Goal: Task Accomplishment & Management: Use online tool/utility

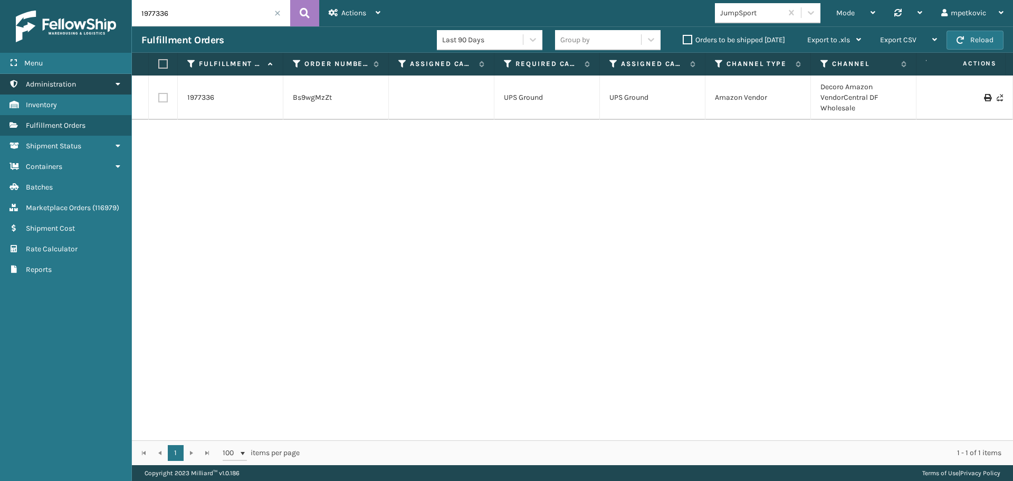
click at [104, 90] on link "Administration" at bounding box center [65, 84] width 131 height 21
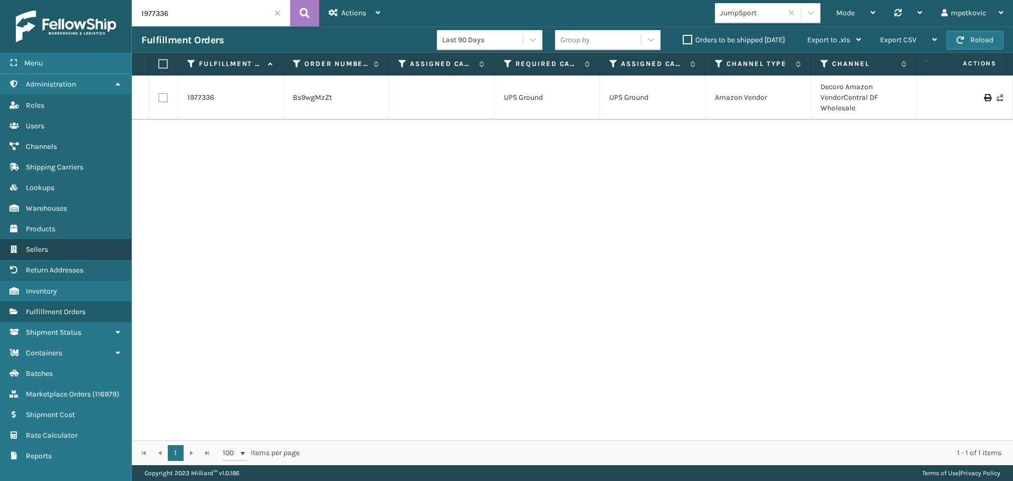
click at [54, 253] on link "Sellers" at bounding box center [65, 249] width 131 height 21
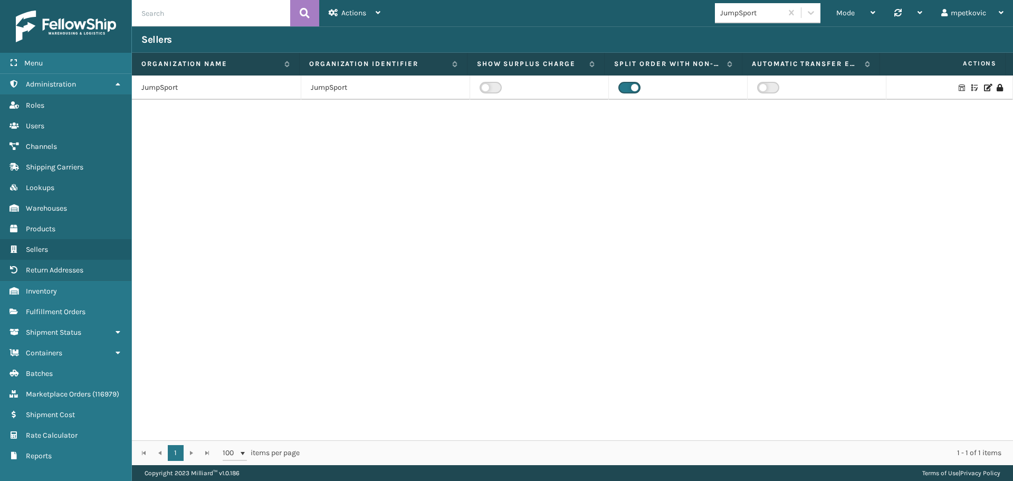
click at [972, 88] on icon at bounding box center [975, 87] width 6 height 7
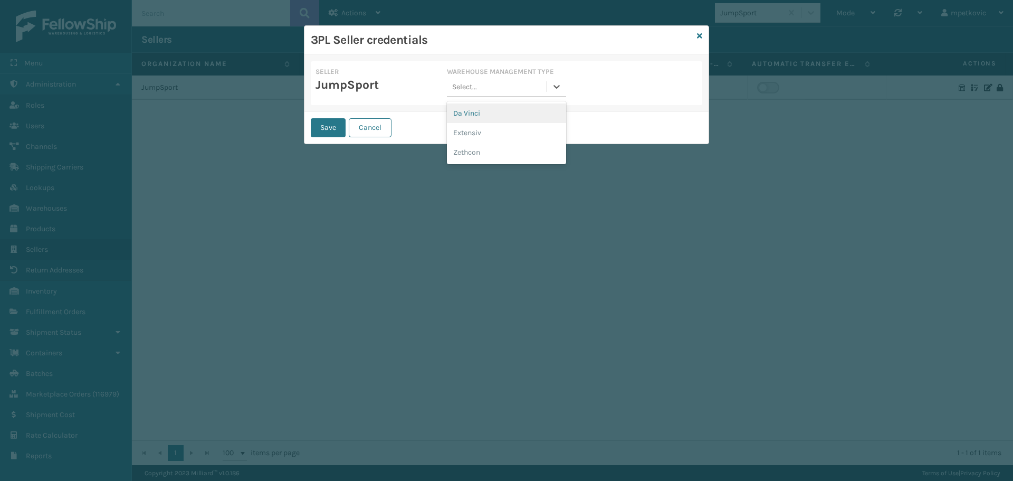
click at [485, 93] on div "Select..." at bounding box center [496, 86] width 99 height 17
click at [483, 115] on div "Da Vinci" at bounding box center [506, 113] width 119 height 20
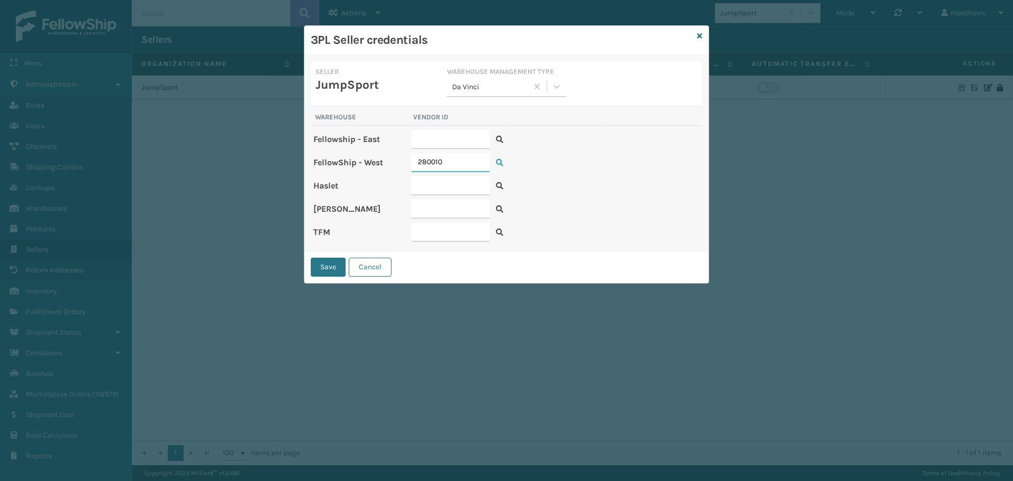
click at [456, 169] on input "280010" at bounding box center [451, 162] width 78 height 19
click at [699, 37] on icon at bounding box center [699, 35] width 5 height 7
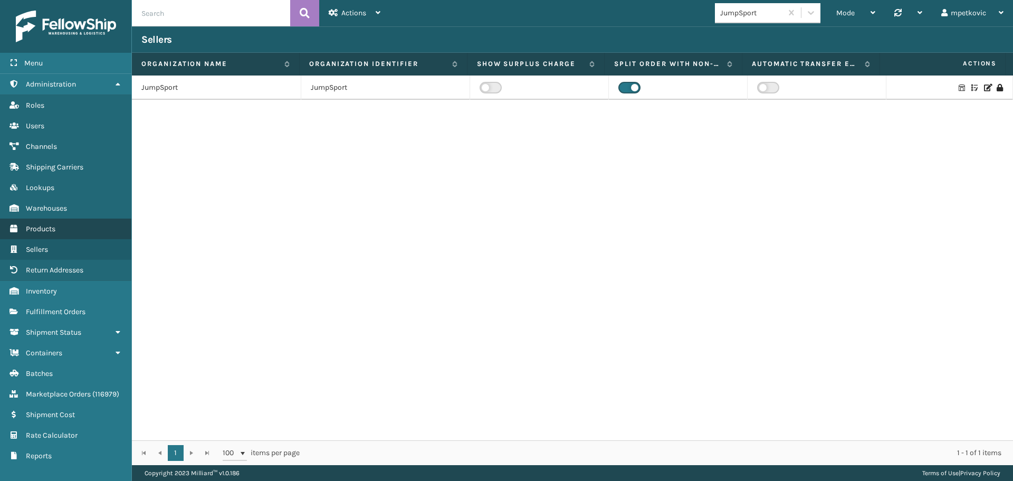
click at [69, 231] on link "Products" at bounding box center [65, 229] width 131 height 21
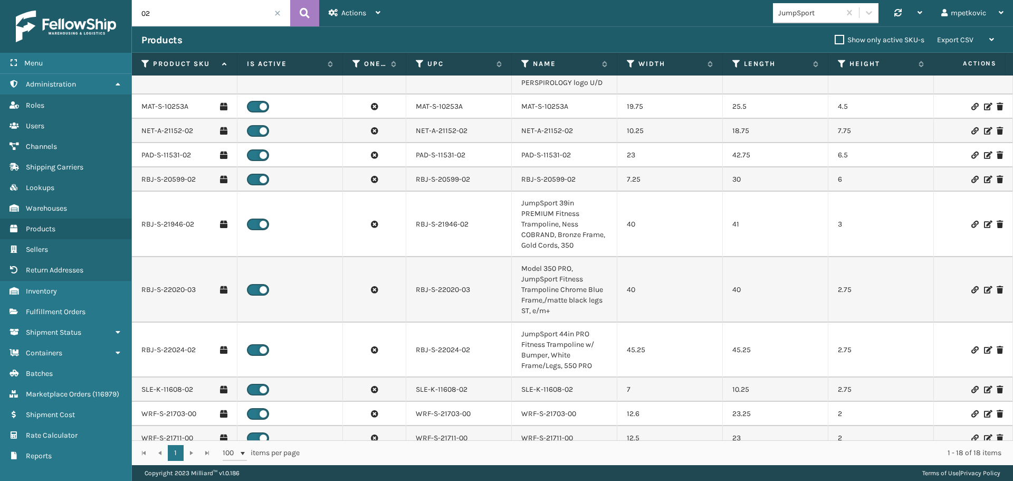
scroll to position [303, 0]
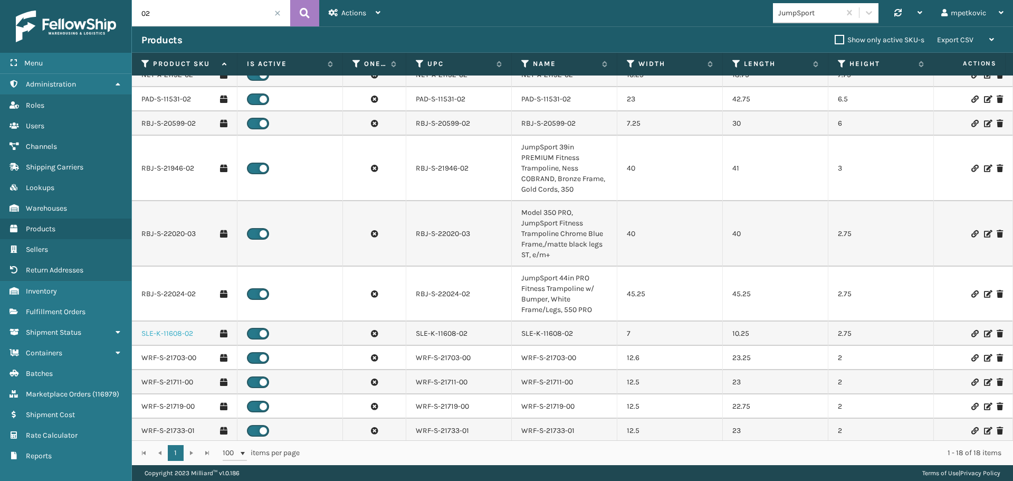
click at [175, 328] on link "SLE-K-11608-02" at bounding box center [167, 333] width 52 height 11
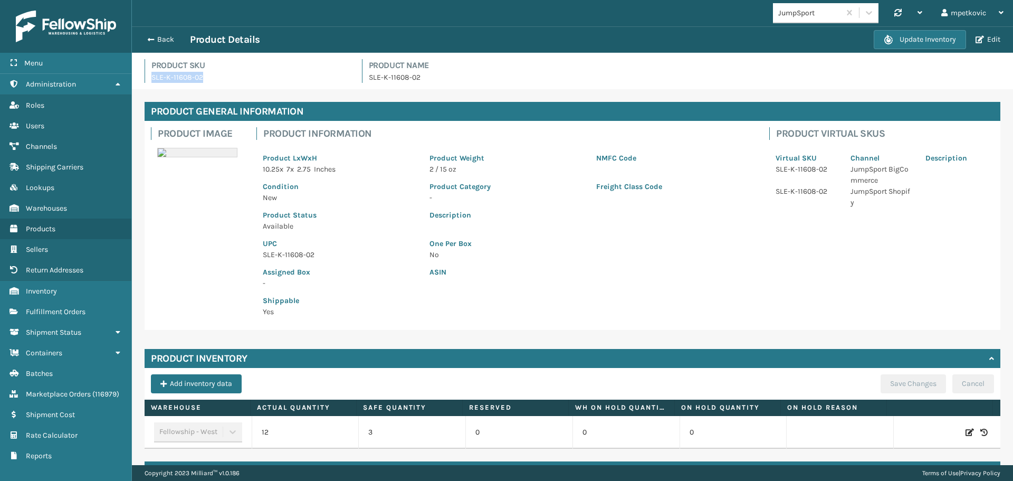
drag, startPoint x: 205, startPoint y: 74, endPoint x: 150, endPoint y: 77, distance: 54.4
click at [150, 77] on div "Product SKU SLE-K-11608-02" at bounding box center [247, 71] width 205 height 24
copy p "SLE-K-11608-02"
click at [64, 293] on link "Inventory" at bounding box center [65, 291] width 131 height 21
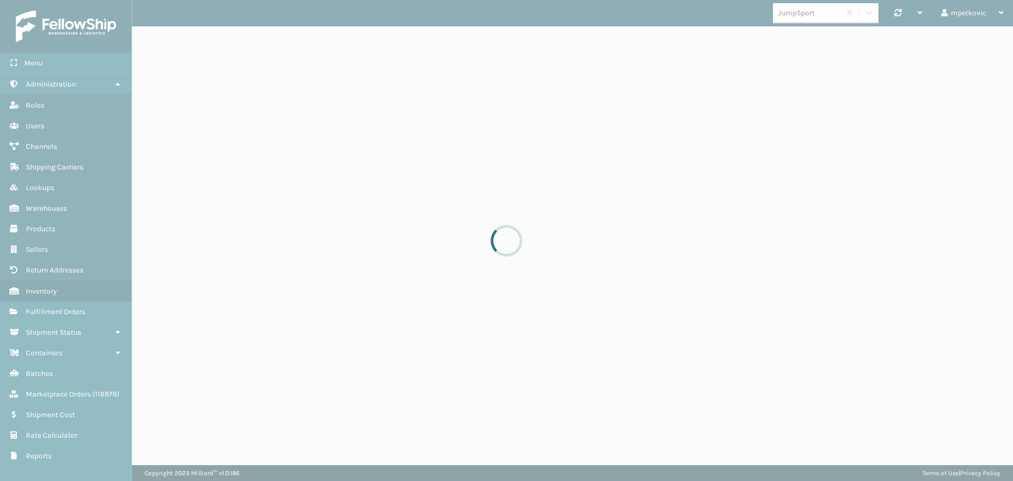
click at [213, 20] on div at bounding box center [506, 240] width 1013 height 481
click at [197, 15] on div at bounding box center [506, 240] width 1013 height 481
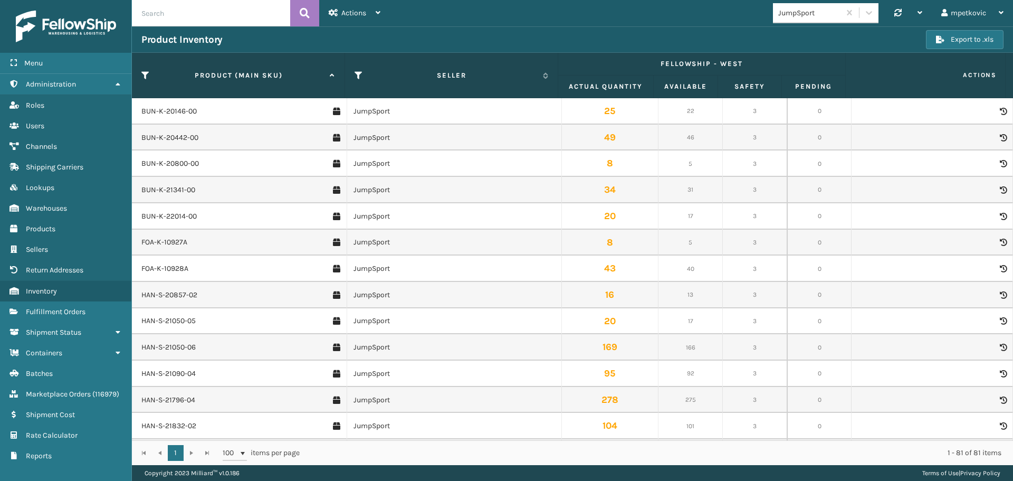
click at [198, 17] on input "text" at bounding box center [211, 13] width 158 height 26
paste input "SLE-K-11608-02"
type input "SLE-K-11608-02"
click at [303, 10] on icon at bounding box center [305, 13] width 10 height 16
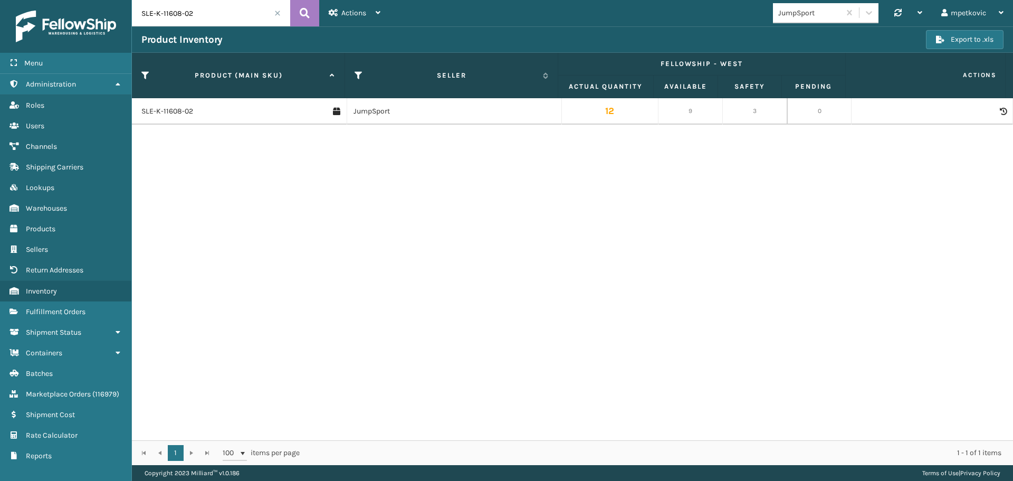
click at [1000, 108] on icon at bounding box center [1003, 111] width 6 height 7
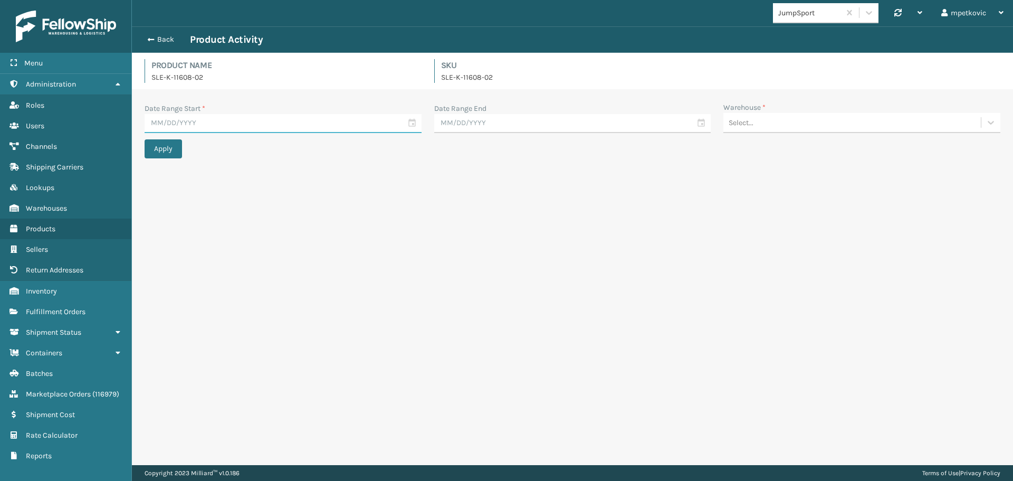
click at [279, 125] on input "text" at bounding box center [283, 123] width 277 height 19
click at [215, 238] on div "20" at bounding box center [212, 237] width 17 height 16
type input "[DATE]"
click at [795, 112] on div "Warehouse *" at bounding box center [862, 107] width 277 height 11
click at [791, 115] on div "Select..." at bounding box center [853, 122] width 258 height 17
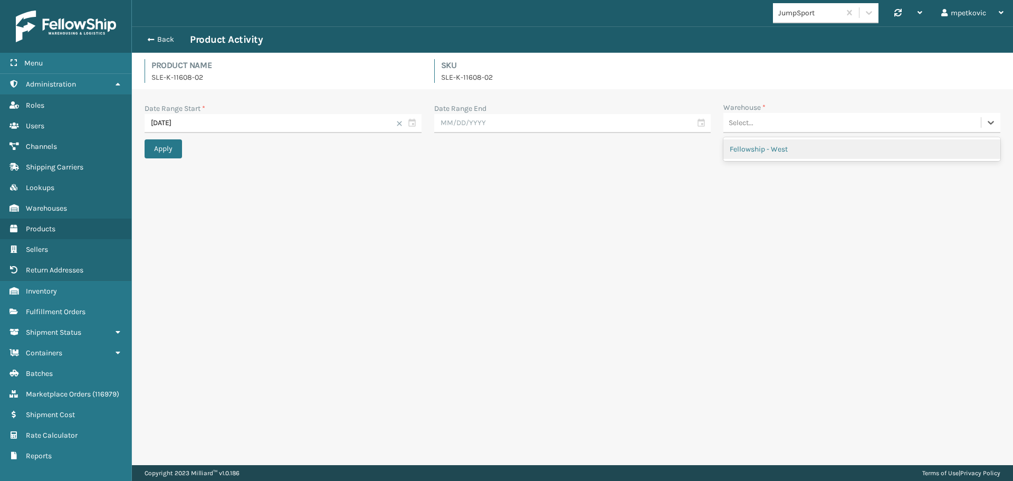
click at [781, 148] on div "Fellowship - West" at bounding box center [862, 149] width 277 height 20
click at [515, 172] on div "Date Range Start * 08/20/2025 Date Range End Warehouse * option Fellowship - We…" at bounding box center [572, 277] width 881 height 376
click at [156, 153] on button "Apply" at bounding box center [163, 148] width 37 height 19
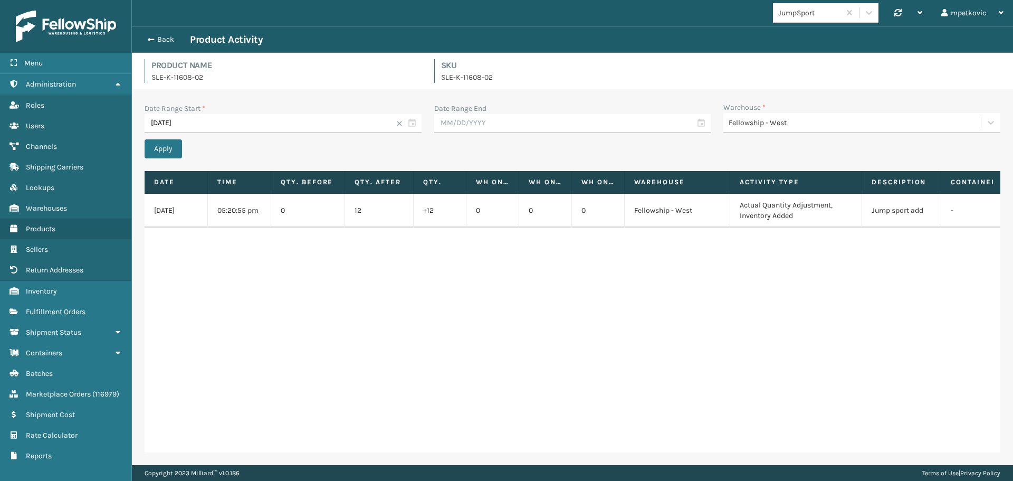
click at [203, 88] on div "Product Name SLE-K-11608-02 SKU SLE-K-11608-02" at bounding box center [572, 74] width 869 height 30
drag, startPoint x: 206, startPoint y: 80, endPoint x: 149, endPoint y: 79, distance: 57.0
click at [149, 79] on div "Product Name SLE-K-11608-02" at bounding box center [283, 71] width 277 height 24
copy p "SLE-K-11608-02"
click at [270, 77] on p "SLE-K-11608-02" at bounding box center [286, 77] width 270 height 11
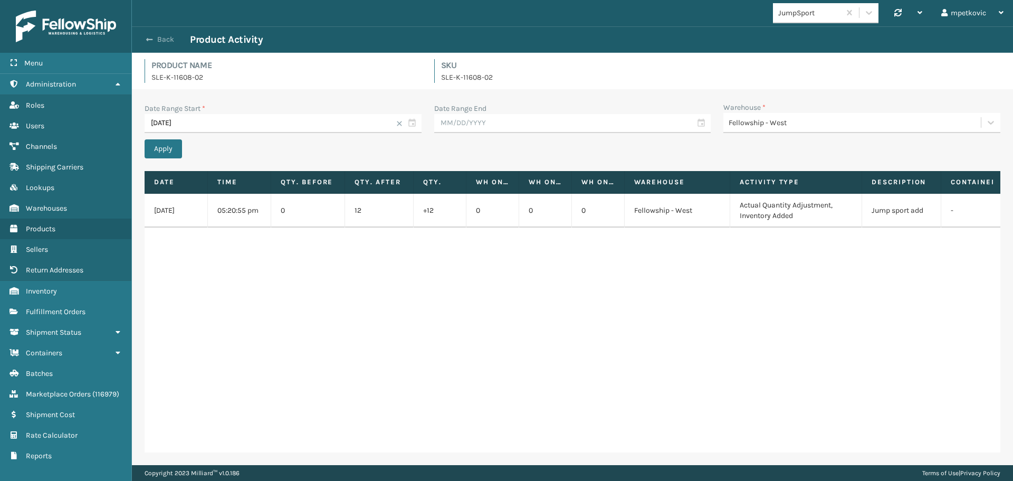
click at [164, 39] on button "Back" at bounding box center [165, 40] width 49 height 10
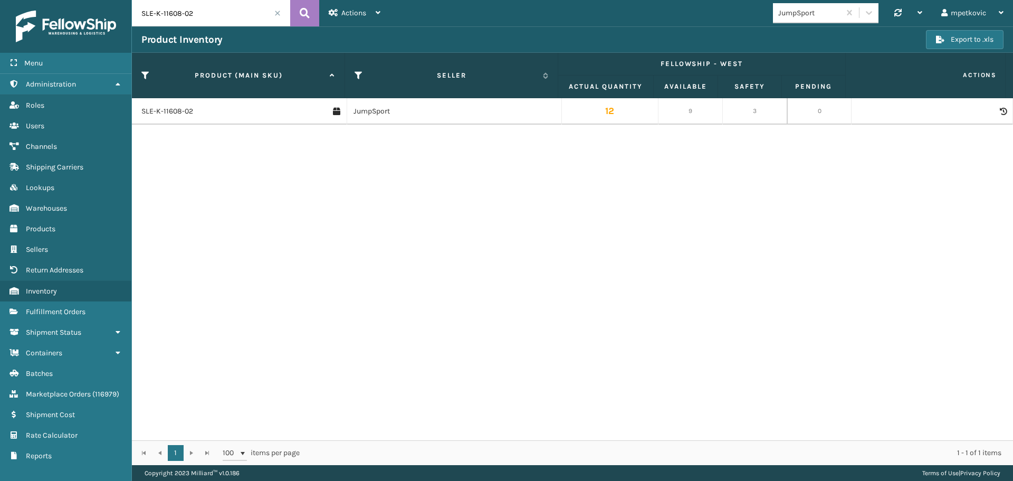
click at [42, 228] on span "Products" at bounding box center [41, 228] width 30 height 9
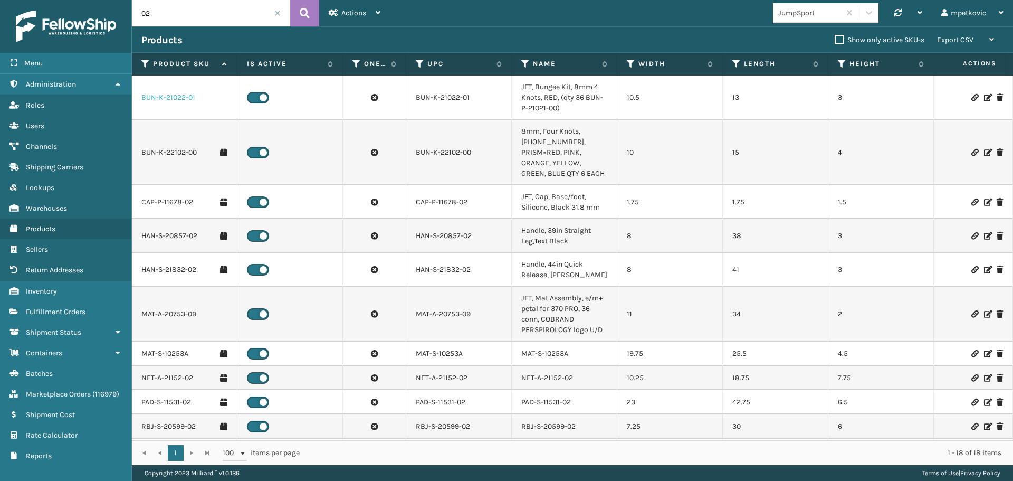
click at [167, 100] on link "BUN-K-21022-01" at bounding box center [168, 97] width 54 height 11
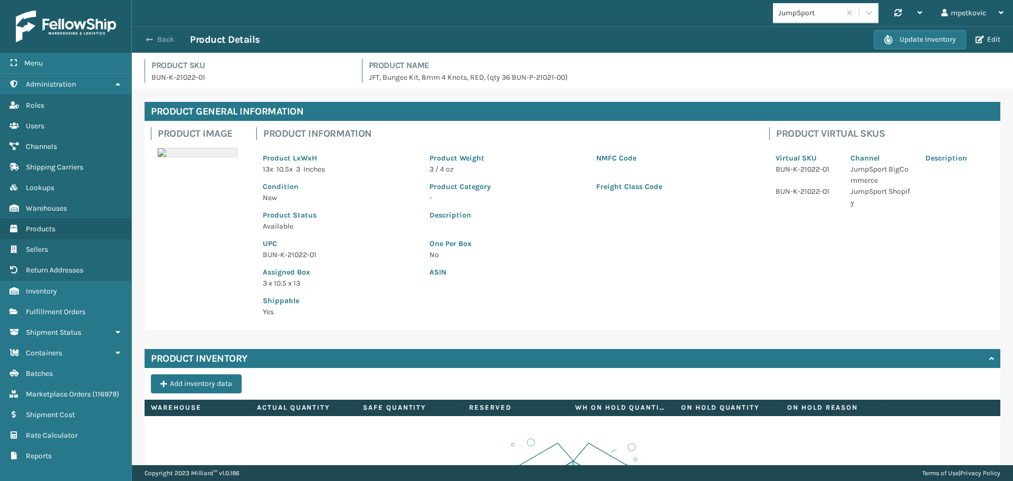
click at [169, 41] on button "Back" at bounding box center [165, 40] width 49 height 10
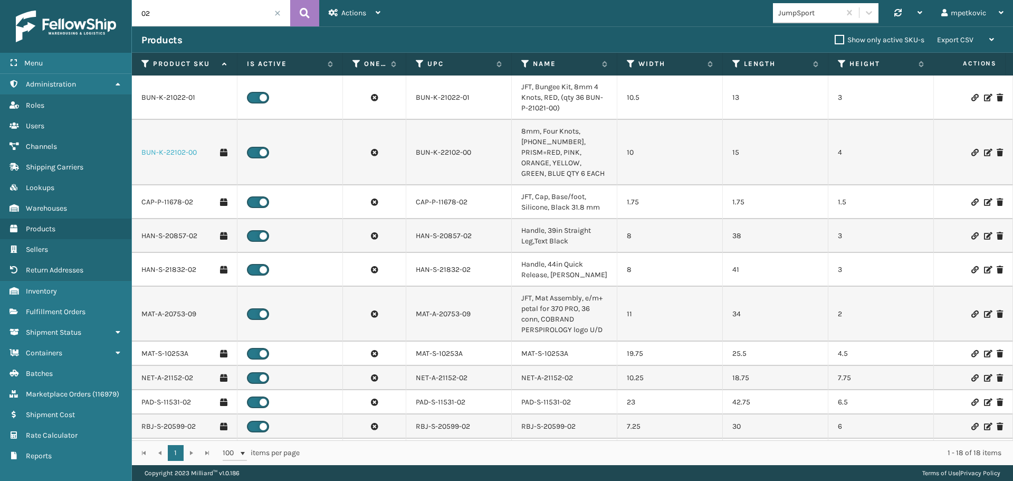
click at [177, 150] on link "BUN-K-22102-00" at bounding box center [168, 152] width 55 height 11
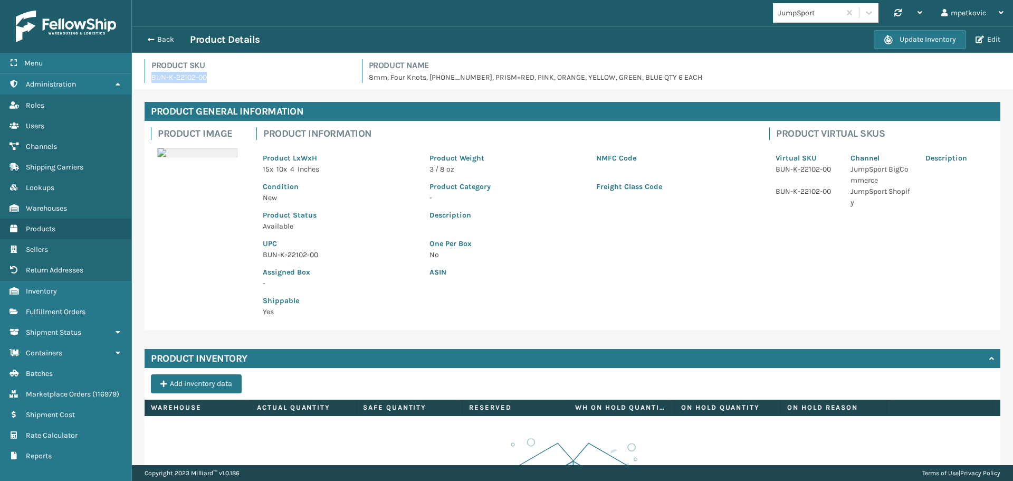
drag, startPoint x: 211, startPoint y: 77, endPoint x: 149, endPoint y: 74, distance: 61.8
click at [149, 74] on div "Product SKU BUN-K-22102-00" at bounding box center [247, 71] width 205 height 24
copy p "BUN-K-22102-00"
drag, startPoint x: 225, startPoint y: 194, endPoint x: 229, endPoint y: 91, distance: 102.5
click at [225, 191] on div "Product Image Product Information Product LxWxH 15 x 10 x 4 Inches Product Weig…" at bounding box center [573, 225] width 856 height 209
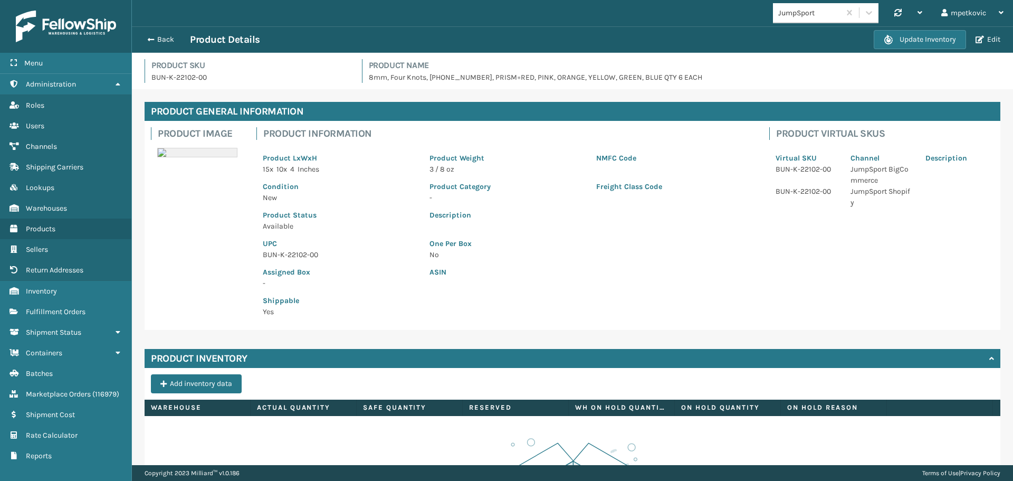
click at [230, 69] on h4 "Product SKU" at bounding box center [250, 65] width 198 height 13
drag, startPoint x: 216, startPoint y: 211, endPoint x: 235, endPoint y: 188, distance: 29.2
click at [217, 211] on div "Product Image Product Information Product LxWxH 15 x 10 x 4 Inches Product Weig…" at bounding box center [573, 225] width 856 height 209
click at [235, 186] on div "Product Image Product Information Product LxWxH 15 x 10 x 4 Inches Product Weig…" at bounding box center [573, 225] width 856 height 209
click at [185, 194] on div "Product Image Product Information Product LxWxH 15 x 10 x 4 Inches Product Weig…" at bounding box center [573, 225] width 856 height 209
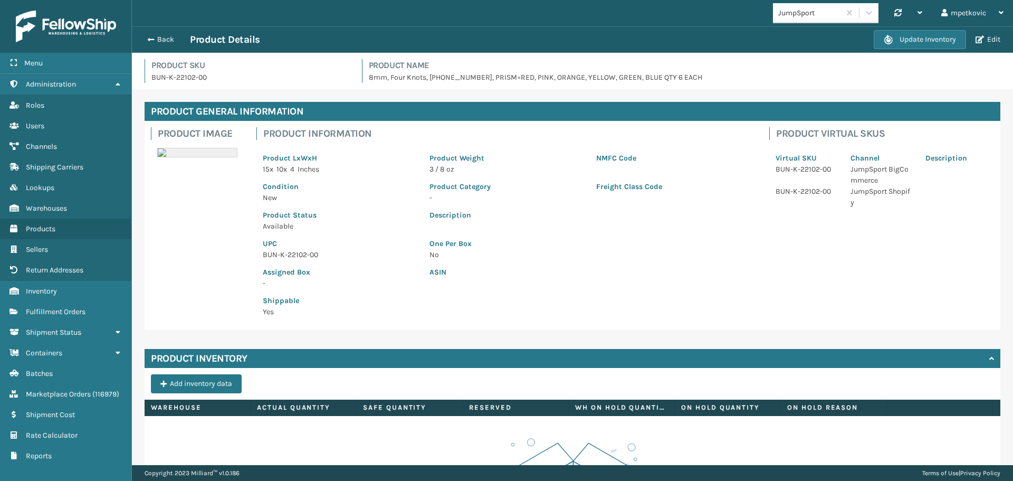
click at [189, 184] on div "Product Image Product Information Product LxWxH 15 x 10 x 4 Inches Product Weig…" at bounding box center [573, 225] width 856 height 209
click at [170, 40] on button "Back" at bounding box center [165, 40] width 49 height 10
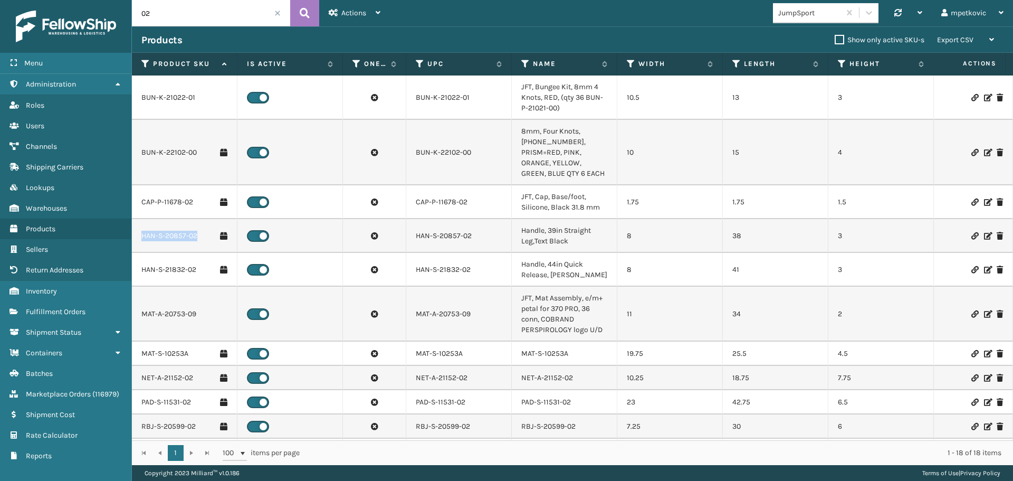
drag, startPoint x: 197, startPoint y: 228, endPoint x: 143, endPoint y: 227, distance: 54.9
click at [143, 231] on div "HAN-S-20857-02" at bounding box center [184, 236] width 86 height 11
copy link "HAN-S-20857-02"
click at [179, 231] on link "HAN-S-20857-02" at bounding box center [169, 236] width 56 height 11
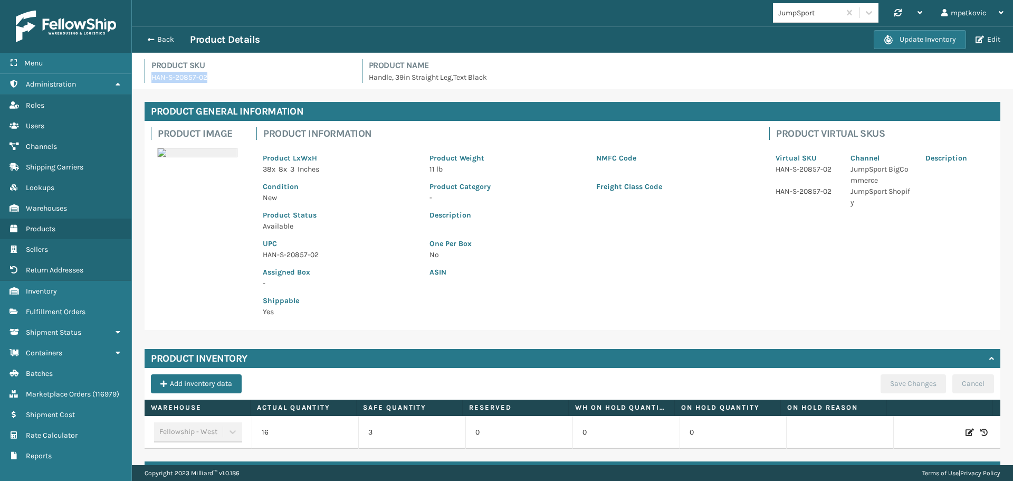
drag, startPoint x: 210, startPoint y: 77, endPoint x: 153, endPoint y: 79, distance: 57.0
click at [153, 79] on p "HAN-S-20857-02" at bounding box center [250, 77] width 198 height 11
click at [157, 39] on button "Back" at bounding box center [165, 40] width 49 height 10
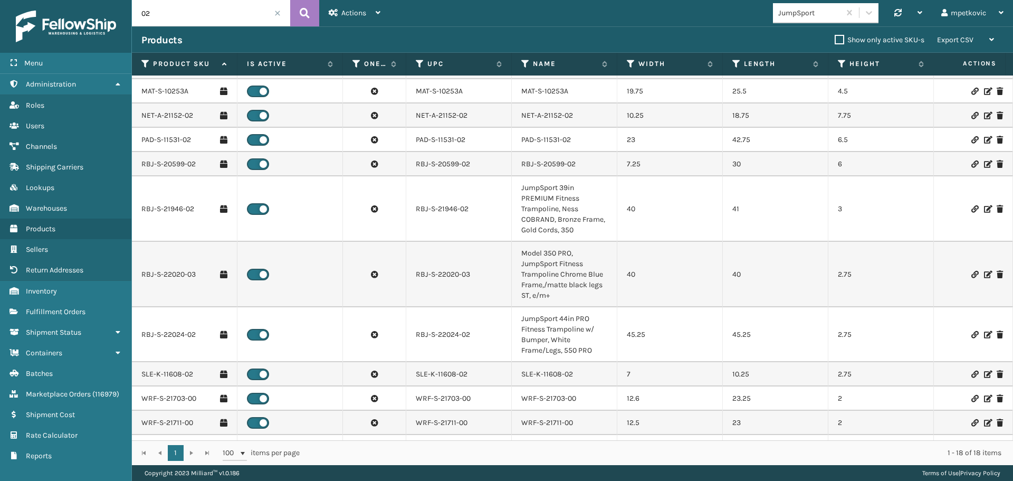
scroll to position [303, 0]
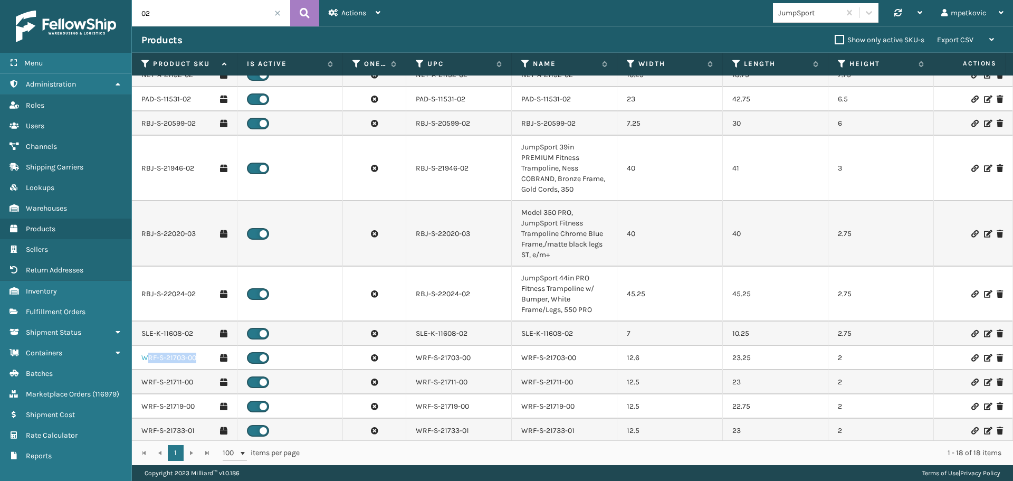
drag, startPoint x: 199, startPoint y: 350, endPoint x: 145, endPoint y: 349, distance: 53.8
click at [145, 353] on div "WRF-S-21703-00" at bounding box center [184, 358] width 86 height 11
click at [157, 353] on link "WRF-S-21703-00" at bounding box center [168, 358] width 55 height 11
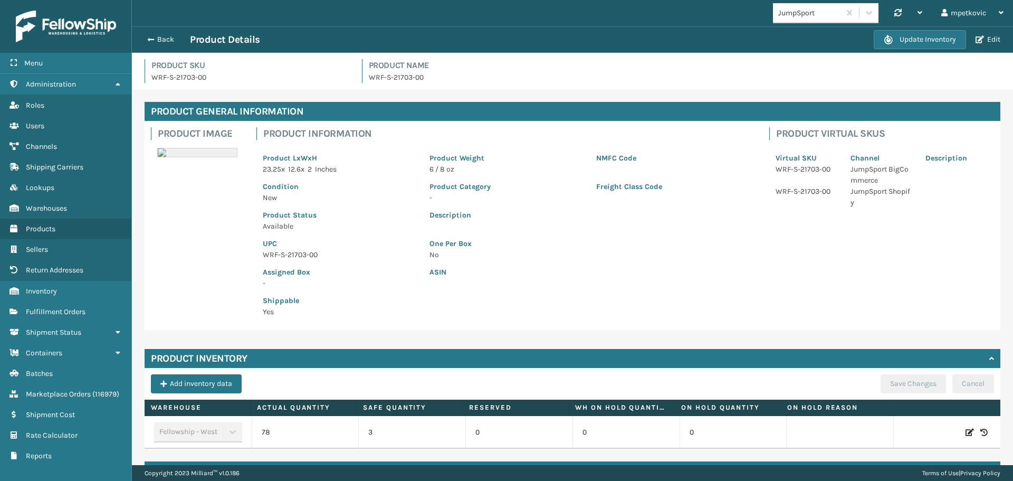
click at [981, 432] on icon at bounding box center [984, 432] width 7 height 11
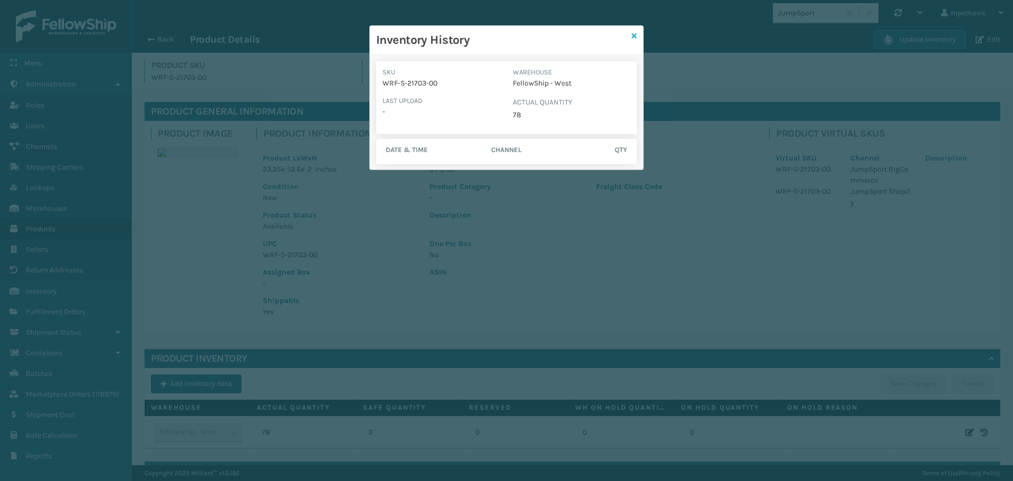
click at [633, 35] on icon at bounding box center [634, 35] width 5 height 7
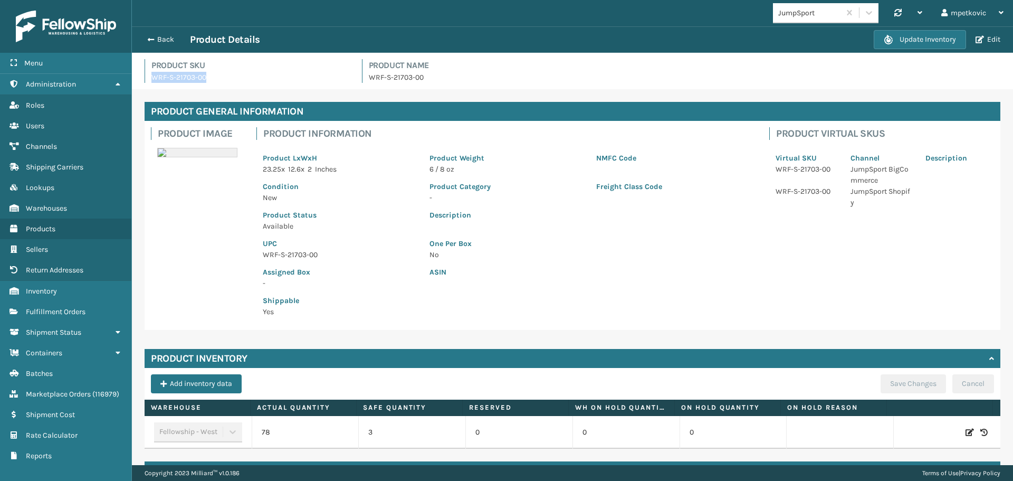
drag, startPoint x: 203, startPoint y: 75, endPoint x: 148, endPoint y: 75, distance: 54.4
click at [148, 75] on div "Product SKU WRF-S-21703-00" at bounding box center [247, 71] width 205 height 24
copy p "WRF-S-21703-00"
click at [166, 40] on button "Back" at bounding box center [165, 40] width 49 height 10
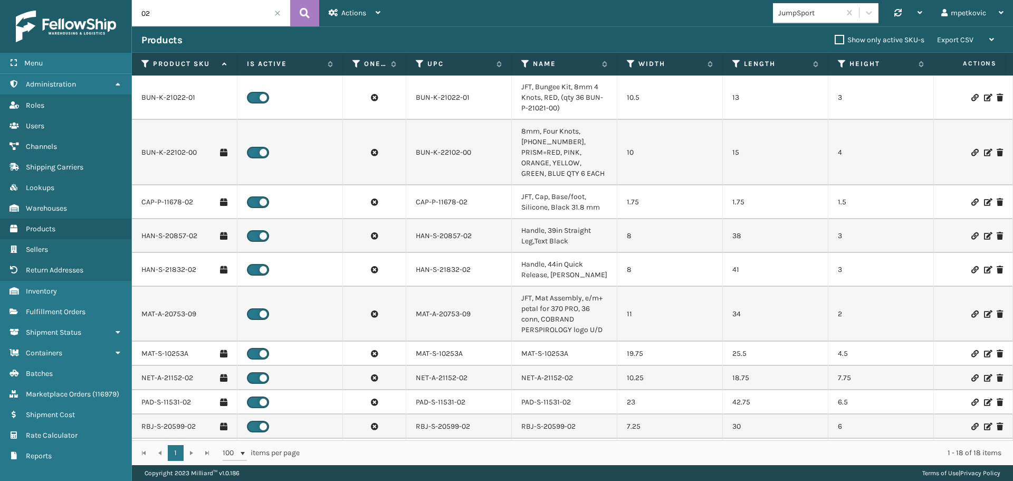
scroll to position [303, 0]
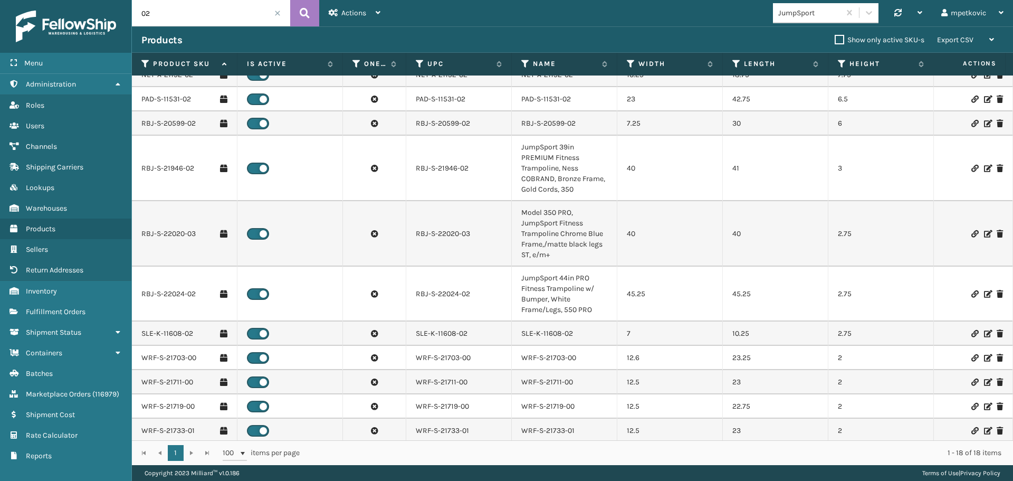
click at [167, 152] on td "RBJ-S-21946-02" at bounding box center [185, 168] width 106 height 65
click at [163, 163] on link "RBJ-S-21946-02" at bounding box center [167, 168] width 53 height 11
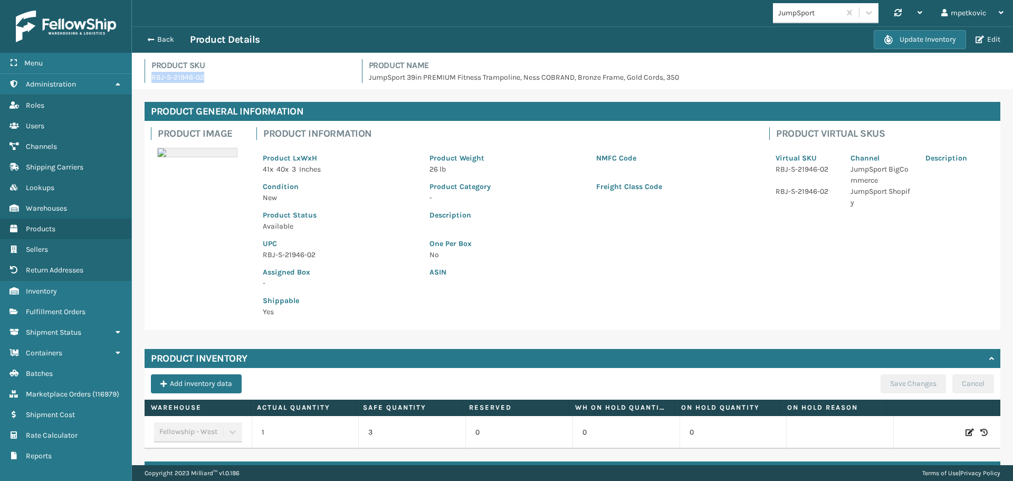
drag, startPoint x: 211, startPoint y: 81, endPoint x: 162, endPoint y: 83, distance: 49.1
click at [146, 81] on div "Product SKU RBJ-S-21946-02" at bounding box center [247, 71] width 205 height 24
copy p "RBJ-S-21946-02"
click at [158, 42] on button "Back" at bounding box center [165, 40] width 49 height 10
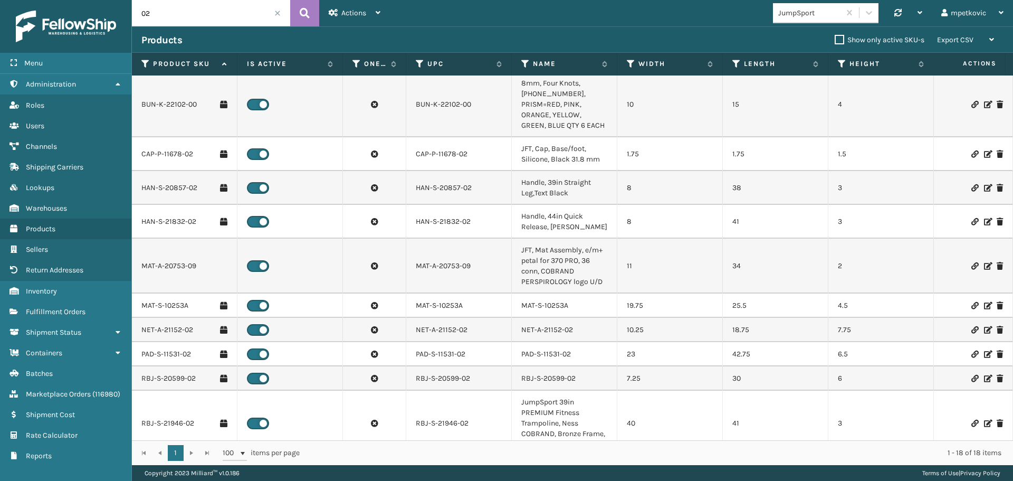
scroll to position [106, 0]
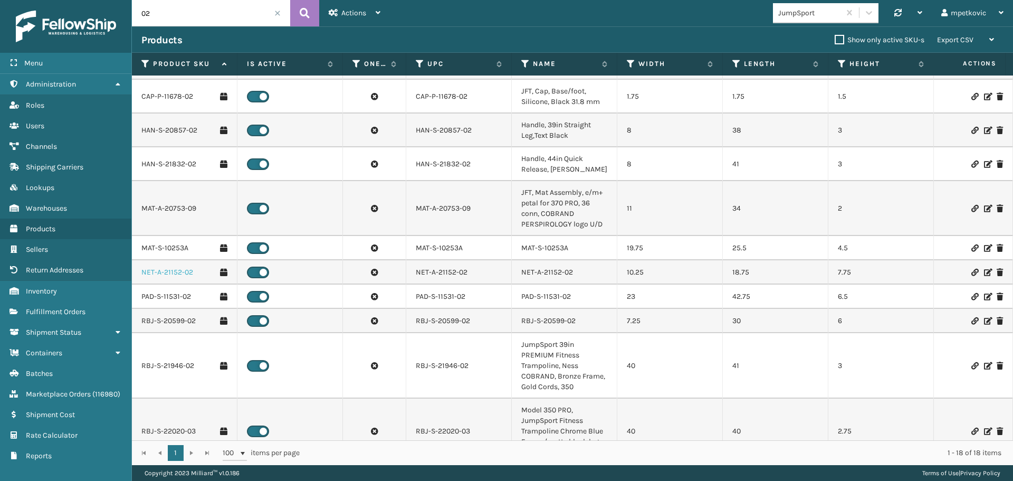
click at [169, 267] on link "NET-A-21152-02" at bounding box center [167, 272] width 52 height 11
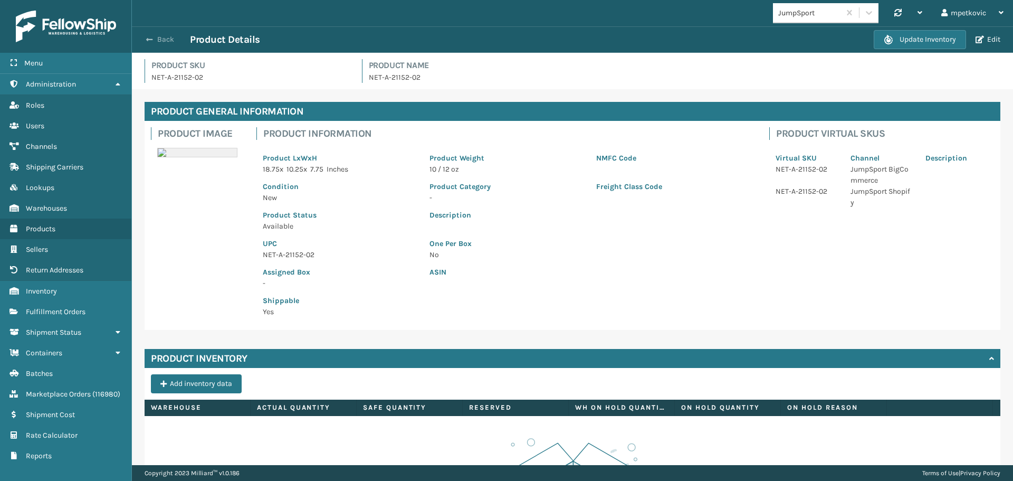
click at [158, 41] on button "Back" at bounding box center [165, 40] width 49 height 10
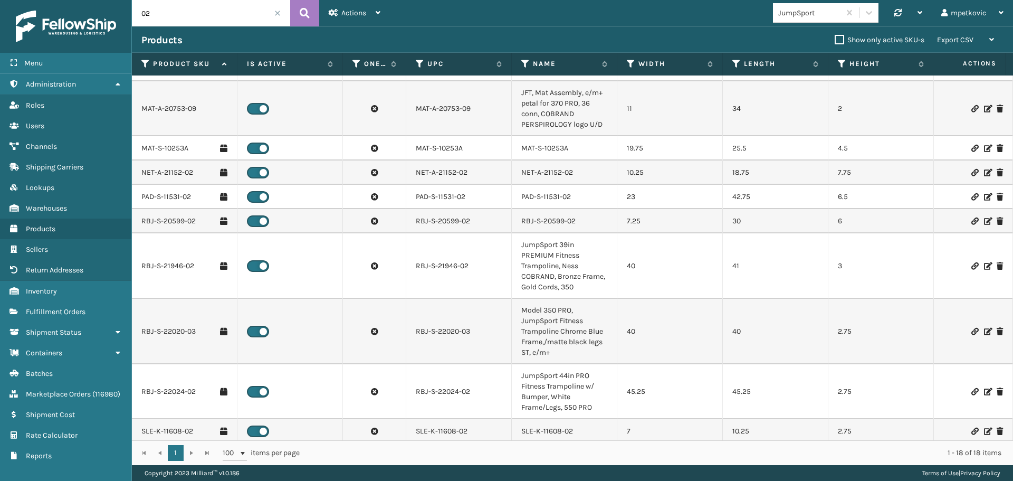
scroll to position [211, 0]
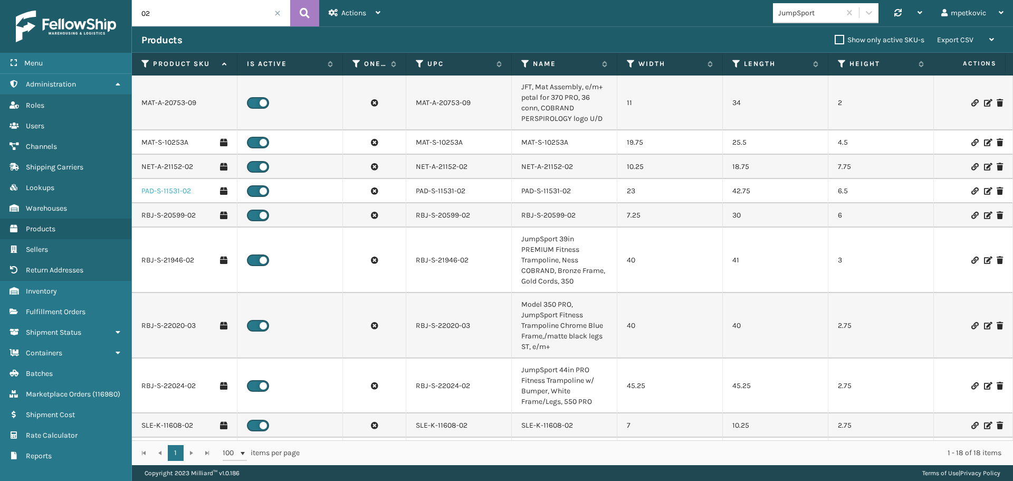
click at [163, 186] on link "PAD-S-11531-02" at bounding box center [166, 191] width 50 height 11
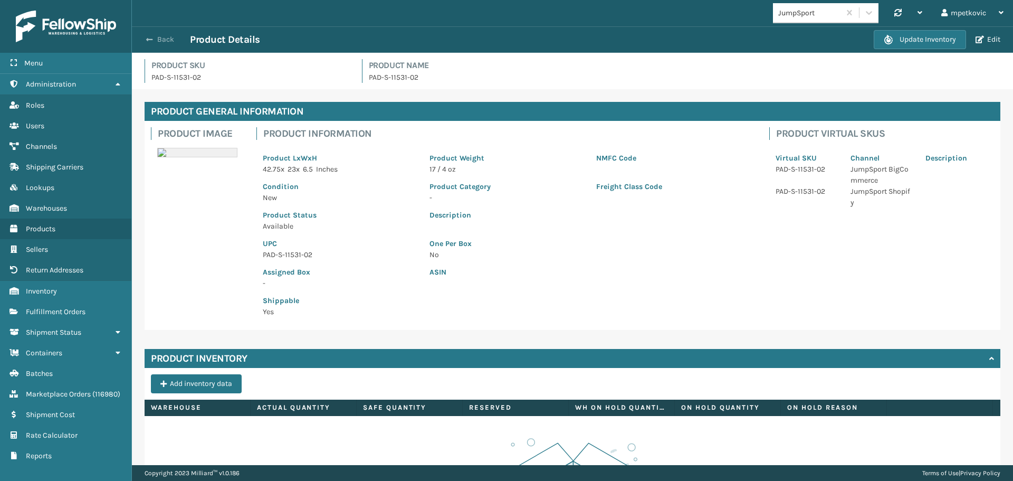
click at [159, 43] on button "Back" at bounding box center [165, 40] width 49 height 10
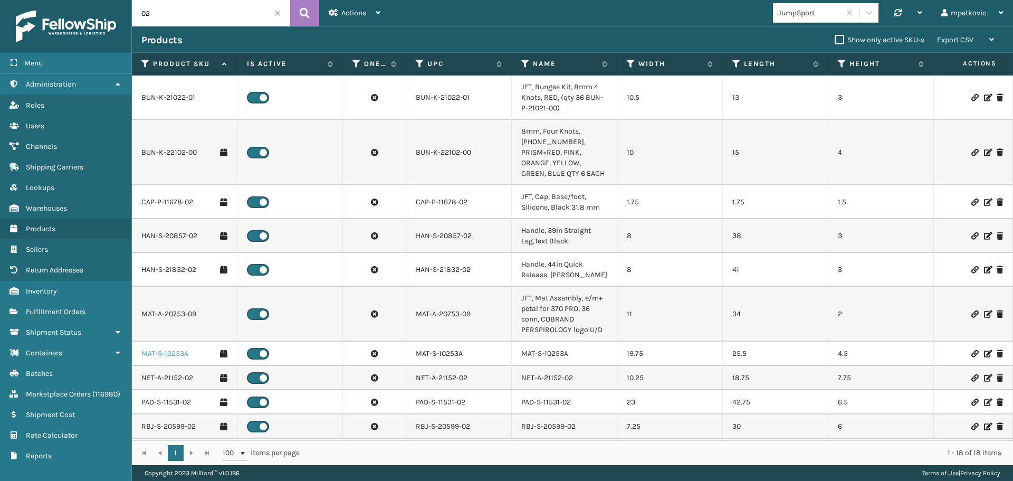
click at [164, 348] on link "MAT-S-10253A" at bounding box center [164, 353] width 47 height 11
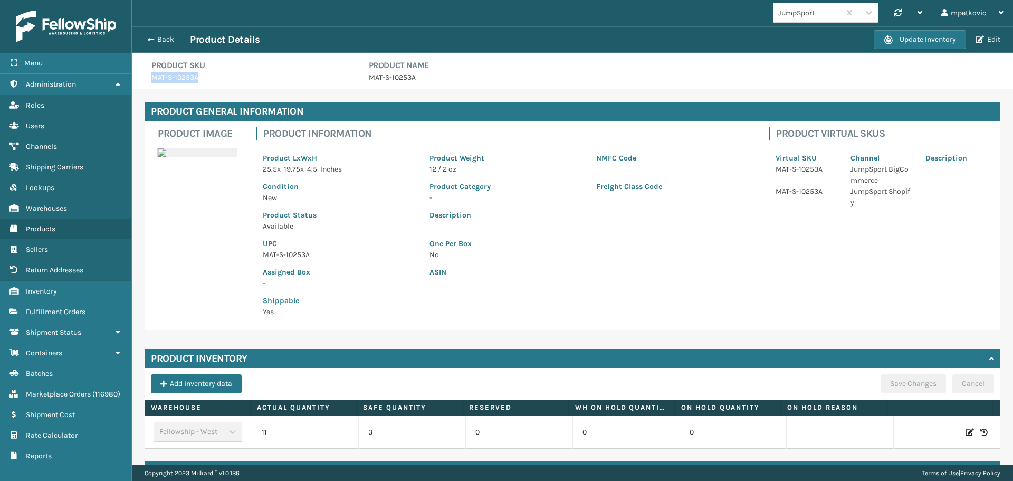
drag, startPoint x: 200, startPoint y: 75, endPoint x: 151, endPoint y: 74, distance: 48.6
click at [151, 74] on p "MAT-S-10253A" at bounding box center [250, 77] width 198 height 11
copy p "MAT-S-10253A"
click at [320, 71] on h4 "Product SKU" at bounding box center [250, 65] width 198 height 13
click at [268, 79] on p "MAT-S-10253A" at bounding box center [250, 77] width 198 height 11
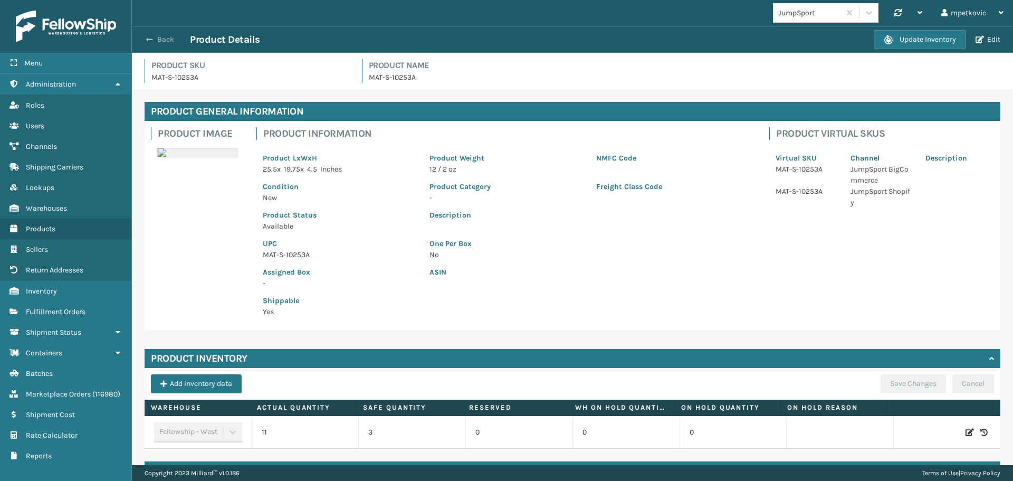
click at [164, 39] on button "Back" at bounding box center [165, 40] width 49 height 10
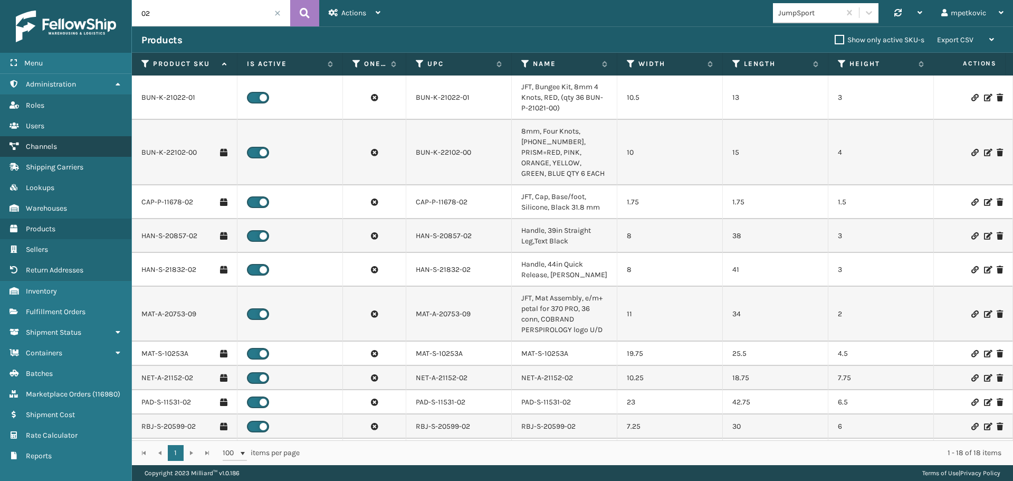
click at [46, 143] on span "Channels" at bounding box center [41, 146] width 31 height 9
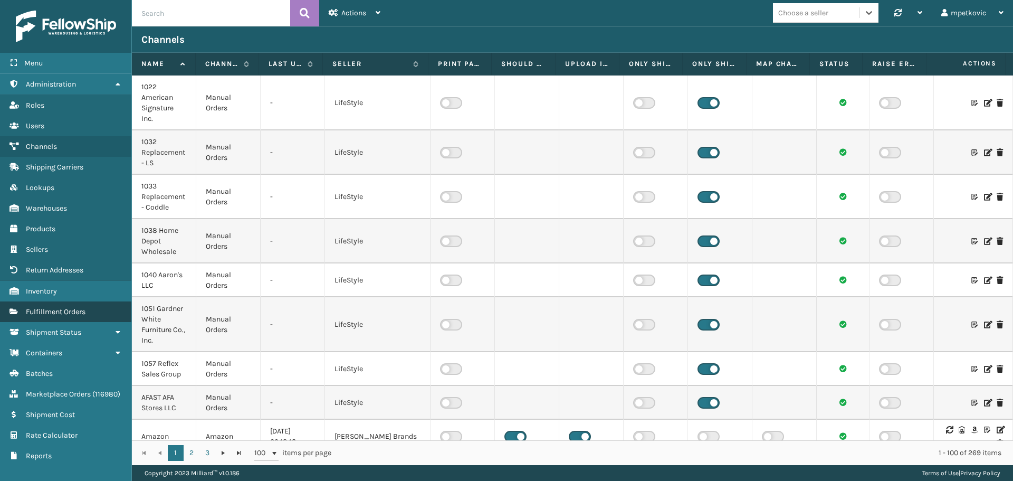
click at [66, 310] on span "Fulfillment Orders" at bounding box center [56, 311] width 60 height 9
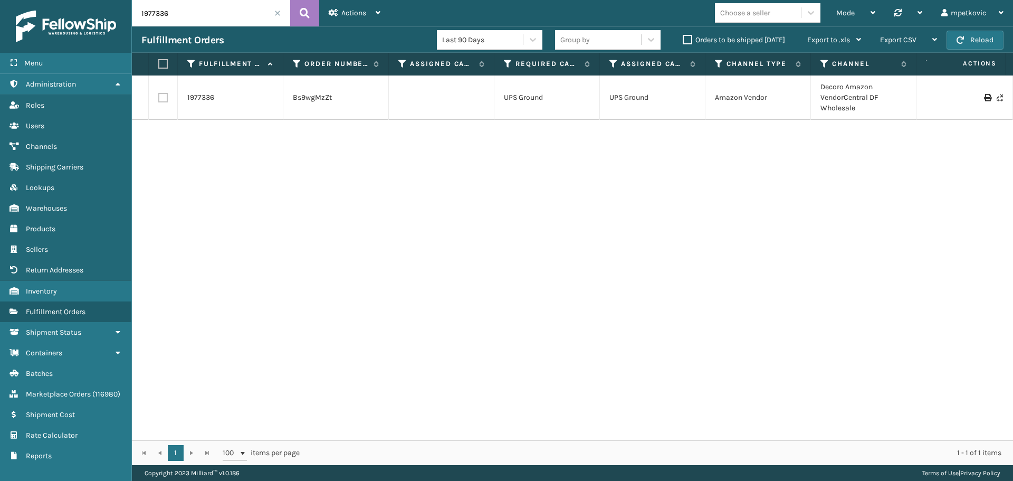
click at [417, 10] on div "Mode Regular Mode Picking Mode Labeling Mode Palletizing Mode Exit Scan Mode Ch…" at bounding box center [701, 13] width 623 height 26
click at [334, 197] on div "1977336 Bs9wgMzZt UPS Ground UPS Ground Amazon Vendor Decoro Amazon VendorCentr…" at bounding box center [572, 257] width 881 height 365
click at [311, 153] on div "1977336 Bs9wgMzZt UPS Ground UPS Ground Amazon Vendor Decoro Amazon VendorCentr…" at bounding box center [572, 257] width 881 height 365
drag, startPoint x: 325, startPoint y: 137, endPoint x: 322, endPoint y: 153, distance: 16.0
click at [324, 137] on div "1977336 Bs9wgMzZt UPS Ground UPS Ground Amazon Vendor Decoro Amazon VendorCentr…" at bounding box center [572, 257] width 881 height 365
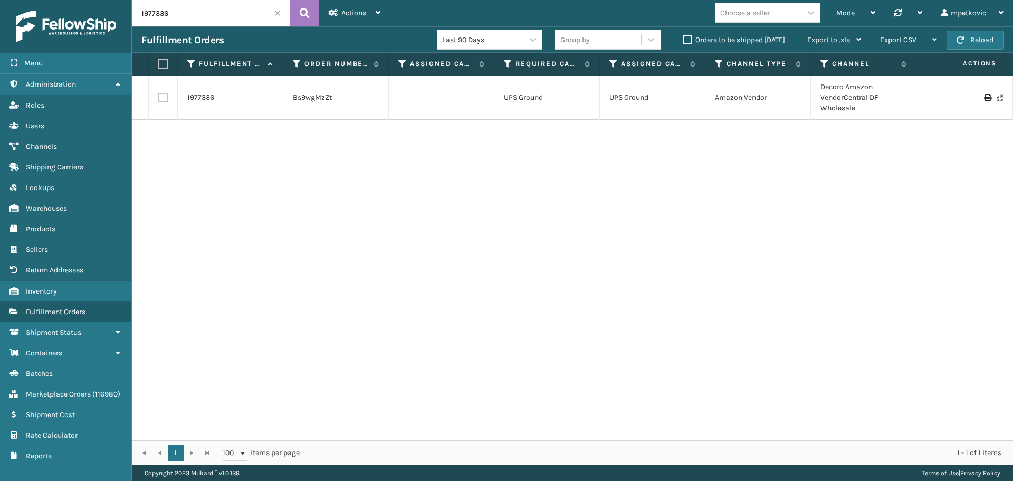
click at [347, 251] on div "1977336 Bs9wgMzZt UPS Ground UPS Ground Amazon Vendor Decoro Amazon VendorCentr…" at bounding box center [572, 257] width 881 height 365
click at [282, 170] on div "1977336 Bs9wgMzZt UPS Ground UPS Ground Amazon Vendor Decoro Amazon VendorCentr…" at bounding box center [572, 257] width 881 height 365
click at [243, 170] on div "1977336 Bs9wgMzZt UPS Ground UPS Ground Amazon Vendor Decoro Amazon VendorCentr…" at bounding box center [572, 257] width 881 height 365
click at [272, 177] on div "1977336 Bs9wgMzZt UPS Ground UPS Ground Amazon Vendor Decoro Amazon VendorCentr…" at bounding box center [572, 257] width 881 height 365
click at [296, 149] on div "1977336 Bs9wgMzZt UPS Ground UPS Ground Amazon Vendor Decoro Amazon VendorCentr…" at bounding box center [572, 257] width 881 height 365
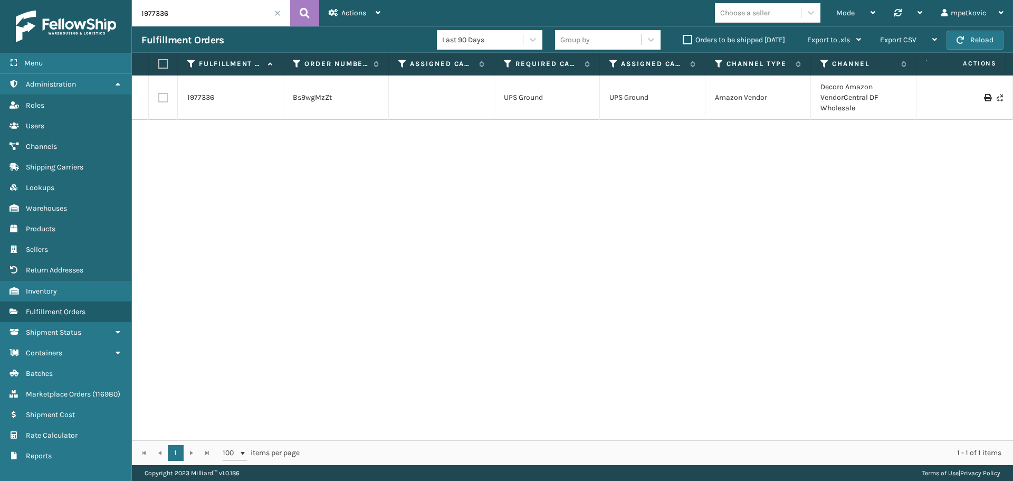
click at [263, 155] on div "1977336 Bs9wgMzZt UPS Ground UPS Ground Amazon Vendor Decoro Amazon VendorCentr…" at bounding box center [572, 257] width 881 height 365
click at [431, 158] on div "1977336 Bs9wgMzZt UPS Ground UPS Ground Amazon Vendor Decoro Amazon VendorCentr…" at bounding box center [572, 257] width 881 height 365
click at [435, 139] on div "1977336 Bs9wgMzZt UPS Ground UPS Ground Amazon Vendor Decoro Amazon VendorCentr…" at bounding box center [572, 257] width 881 height 365
click at [433, 139] on div "1977336 Bs9wgMzZt UPS Ground UPS Ground Amazon Vendor Decoro Amazon VendorCentr…" at bounding box center [572, 257] width 881 height 365
click at [346, 140] on div "1977336 Bs9wgMzZt UPS Ground UPS Ground Amazon Vendor Decoro Amazon VendorCentr…" at bounding box center [572, 257] width 881 height 365
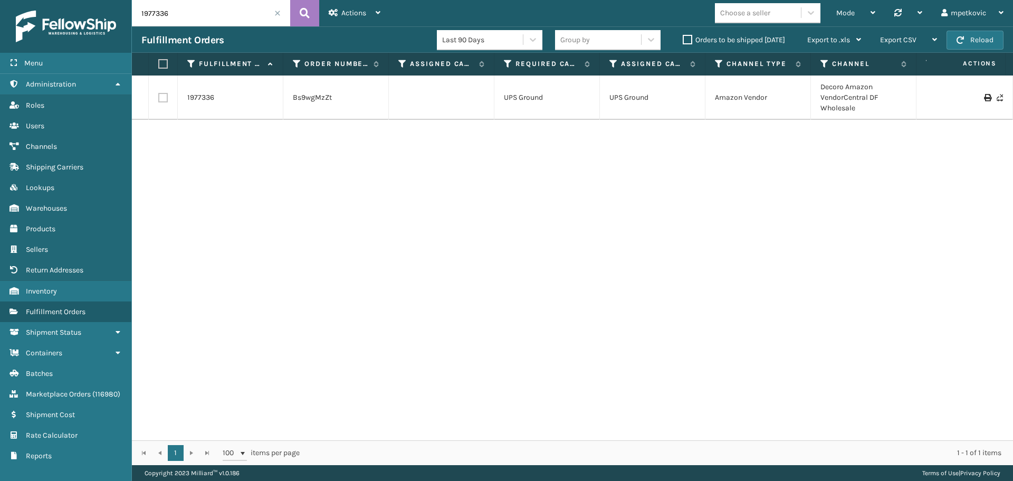
click at [309, 146] on div "1977336 Bs9wgMzZt UPS Ground UPS Ground Amazon Vendor Decoro Amazon VendorCentr…" at bounding box center [572, 257] width 881 height 365
click at [240, 150] on div "1977336 Bs9wgMzZt UPS Ground UPS Ground Amazon Vendor Decoro Amazon VendorCentr…" at bounding box center [572, 257] width 881 height 365
drag, startPoint x: 220, startPoint y: 141, endPoint x: 202, endPoint y: 143, distance: 18.1
click at [218, 141] on div "1977336 Bs9wgMzZt UPS Ground UPS Ground Amazon Vendor Decoro Amazon VendorCentr…" at bounding box center [572, 257] width 881 height 365
click at [182, 147] on div "1977336 Bs9wgMzZt UPS Ground UPS Ground Amazon Vendor Decoro Amazon VendorCentr…" at bounding box center [572, 257] width 881 height 365
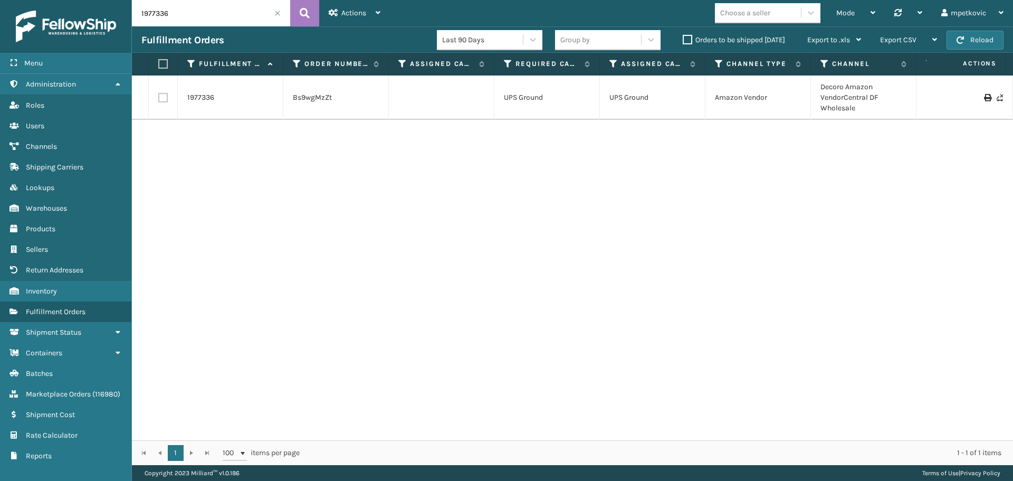
click at [175, 141] on div "1977336 Bs9wgMzZt UPS Ground UPS Ground Amazon Vendor Decoro Amazon VendorCentr…" at bounding box center [572, 257] width 881 height 365
click at [173, 134] on div "1977336 Bs9wgMzZt UPS Ground UPS Ground Amazon Vendor Decoro Amazon VendorCentr…" at bounding box center [572, 257] width 881 height 365
click at [188, 130] on div "1977336 Bs9wgMzZt UPS Ground UPS Ground Amazon Vendor Decoro Amazon VendorCentr…" at bounding box center [572, 257] width 881 height 365
click at [216, 136] on div "1977336 Bs9wgMzZt UPS Ground UPS Ground Amazon Vendor Decoro Amazon VendorCentr…" at bounding box center [572, 257] width 881 height 365
click at [188, 136] on div "1977336 Bs9wgMzZt UPS Ground UPS Ground Amazon Vendor Decoro Amazon VendorCentr…" at bounding box center [572, 257] width 881 height 365
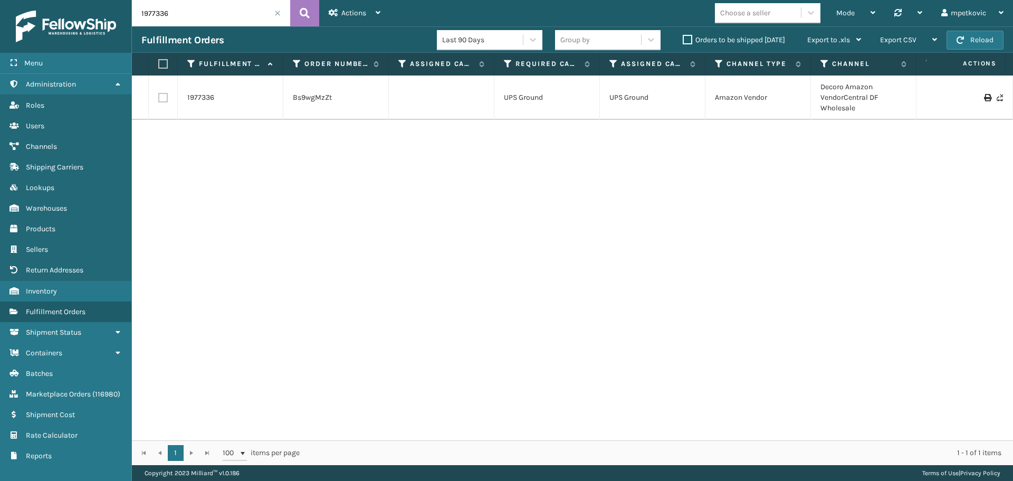
click at [173, 143] on div "1977336 Bs9wgMzZt UPS Ground UPS Ground Amazon Vendor Decoro Amazon VendorCentr…" at bounding box center [572, 257] width 881 height 365
click at [172, 137] on div "1977336 Bs9wgMzZt UPS Ground UPS Ground Amazon Vendor Decoro Amazon VendorCentr…" at bounding box center [572, 257] width 881 height 365
click at [263, 258] on div "1977336 Bs9wgMzZt UPS Ground UPS Ground Amazon Vendor Decoro Amazon VendorCentr…" at bounding box center [572, 257] width 881 height 365
click at [244, 229] on div "1977336 Bs9wgMzZt UPS Ground UPS Ground Amazon Vendor Decoro Amazon VendorCentr…" at bounding box center [572, 257] width 881 height 365
drag, startPoint x: 383, startPoint y: 216, endPoint x: 357, endPoint y: 104, distance: 115.2
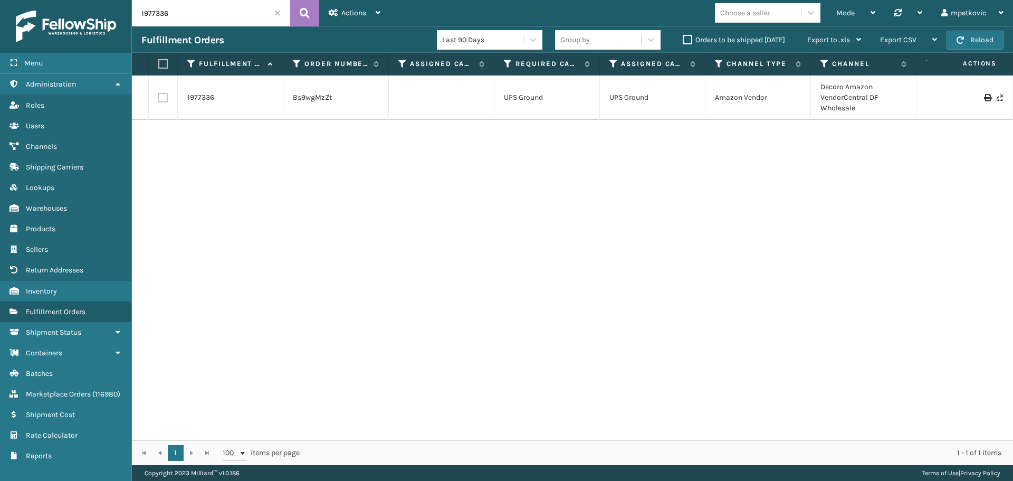
click at [378, 211] on div "1977336 Bs9wgMzZt UPS Ground UPS Ground Amazon Vendor Decoro Amazon VendorCentr…" at bounding box center [572, 257] width 881 height 365
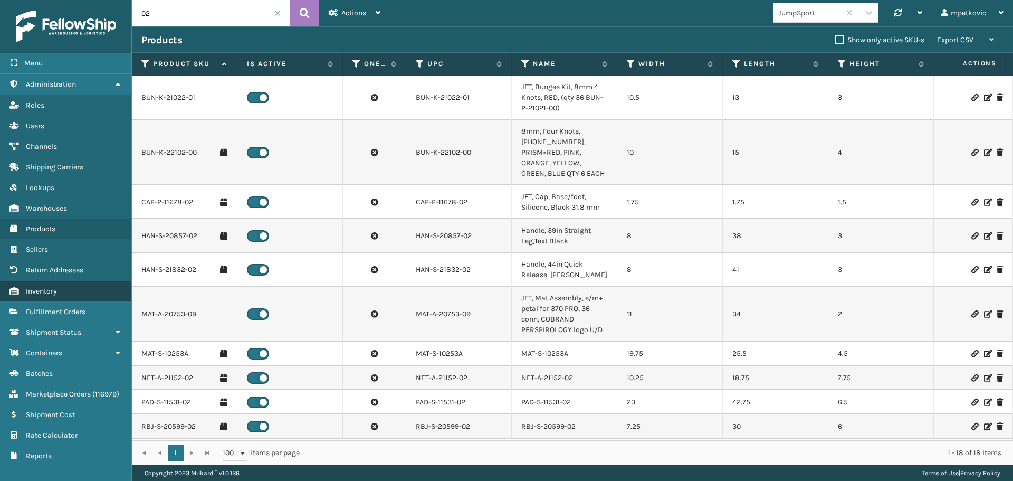
click at [59, 288] on link "Inventory" at bounding box center [65, 291] width 131 height 21
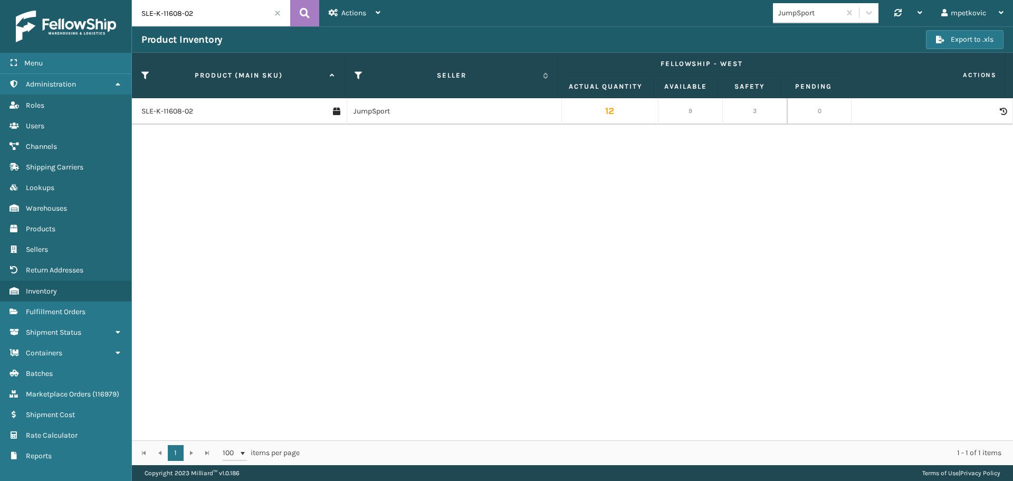
click at [340, 219] on div "SLE-K-11608-02 JumpSport 12 9 3 0" at bounding box center [572, 269] width 881 height 342
click at [246, 187] on div "SLE-K-11608-02 JumpSport 12 9 3 0" at bounding box center [572, 269] width 881 height 342
click at [225, 179] on div "SLE-K-11608-02 JumpSport 12 9 3 0" at bounding box center [572, 269] width 881 height 342
click at [190, 21] on input "SLE-K-11608-02" at bounding box center [211, 13] width 158 height 26
paste input "HAN-S-20857"
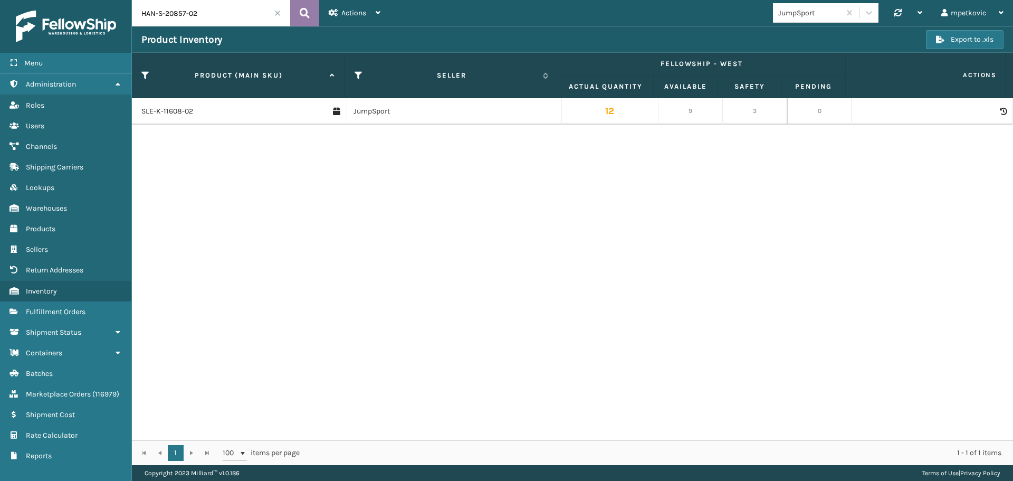
type input "HAN-S-20857-02"
click at [298, 17] on button at bounding box center [304, 13] width 29 height 26
click at [1000, 108] on icon at bounding box center [1003, 111] width 6 height 7
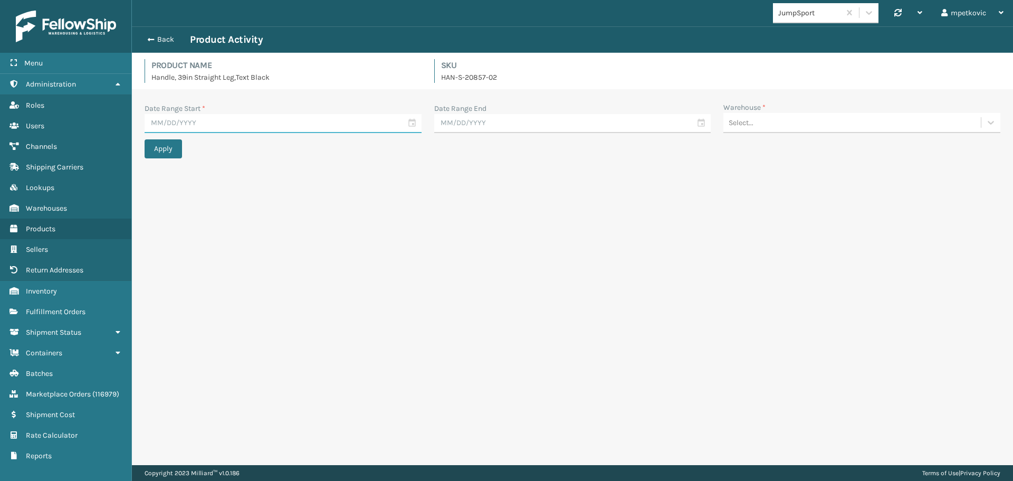
click at [274, 131] on input "text" at bounding box center [283, 123] width 277 height 19
click at [215, 237] on div "20" at bounding box center [212, 237] width 17 height 16
type input "[DATE]"
click at [808, 124] on div "Select..." at bounding box center [853, 122] width 258 height 17
click at [776, 143] on div "Fellowship - West" at bounding box center [862, 149] width 277 height 20
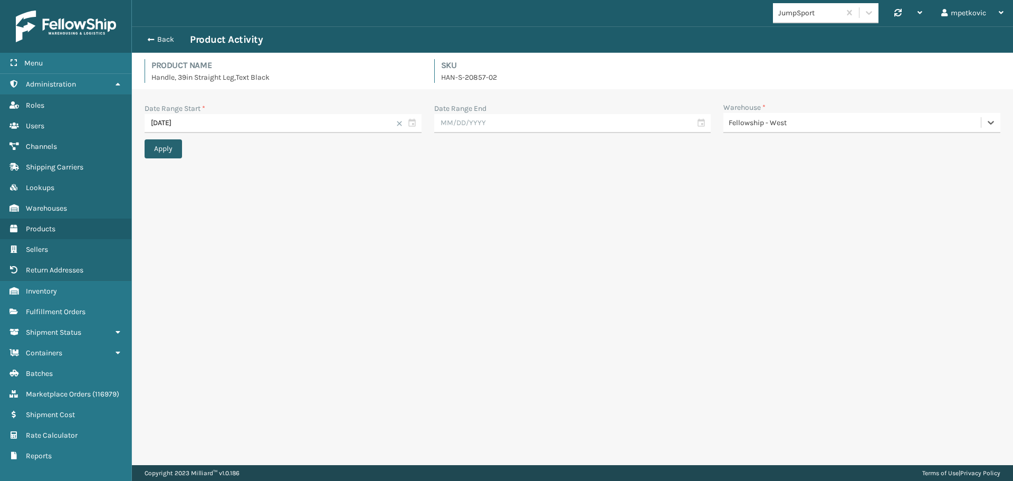
click at [155, 149] on button "Apply" at bounding box center [163, 148] width 37 height 19
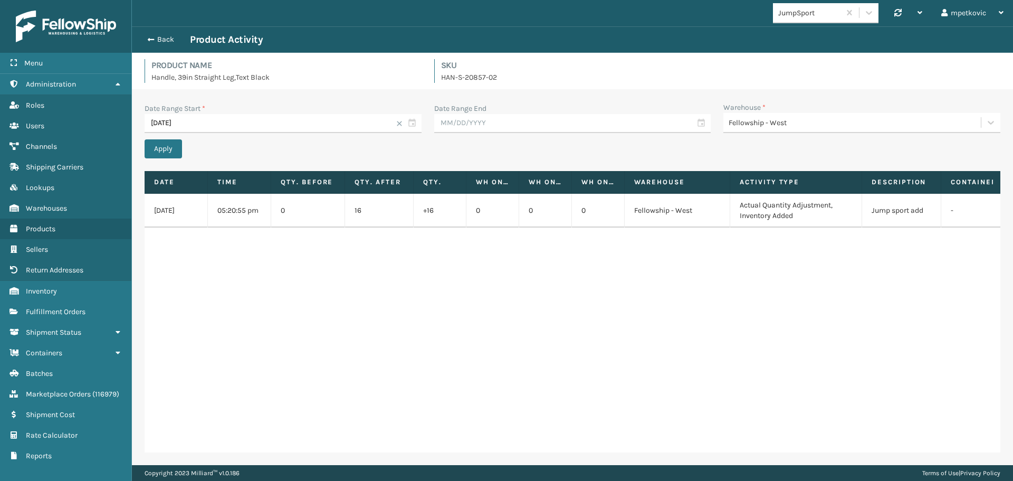
click at [336, 302] on div "[DATE] 05:20:55 pm 0 16 +16 0 0 0 Fellowship - West Actual Quantity Adjustment,…" at bounding box center [573, 323] width 856 height 259
click at [242, 271] on div "[DATE] 05:20:55 pm 0 16 +16 0 0 0 Fellowship - West Actual Quantity Adjustment,…" at bounding box center [573, 323] width 856 height 259
click at [187, 268] on div "[DATE] 05:20:55 pm 0 16 +16 0 0 0 Fellowship - West Actual Quantity Adjustment,…" at bounding box center [573, 323] width 856 height 259
click at [184, 251] on div "[DATE] 05:20:55 pm 0 16 +16 0 0 0 Fellowship - West Actual Quantity Adjustment,…" at bounding box center [573, 323] width 856 height 259
click at [364, 147] on div "Apply" at bounding box center [573, 148] width 856 height 19
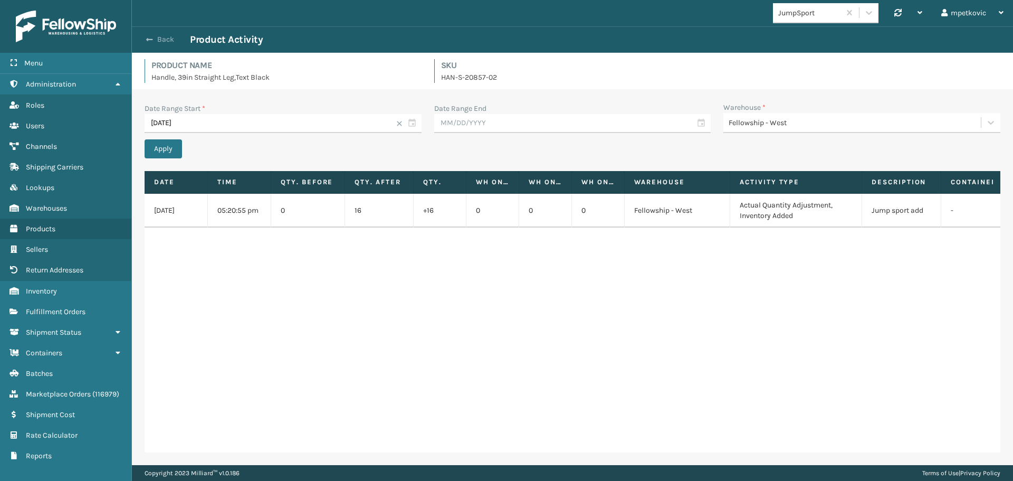
click at [159, 36] on button "Back" at bounding box center [165, 40] width 49 height 10
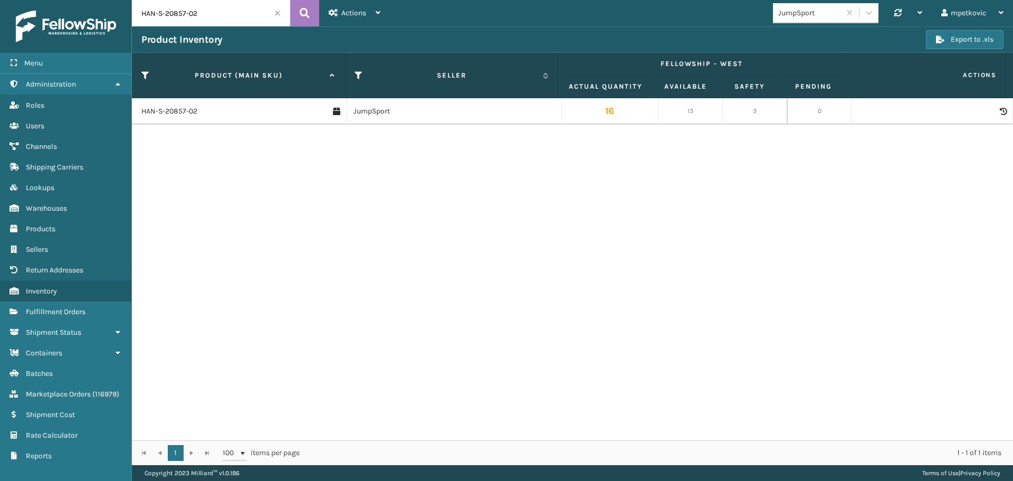
click at [196, 14] on input "HAN-S-20857-02" at bounding box center [211, 13] width 158 height 26
paste input "WRF-S-21703-00"
type input "WRF-S-21703-00"
click at [297, 12] on button at bounding box center [304, 13] width 29 height 26
click at [1000, 111] on icon at bounding box center [1003, 111] width 6 height 7
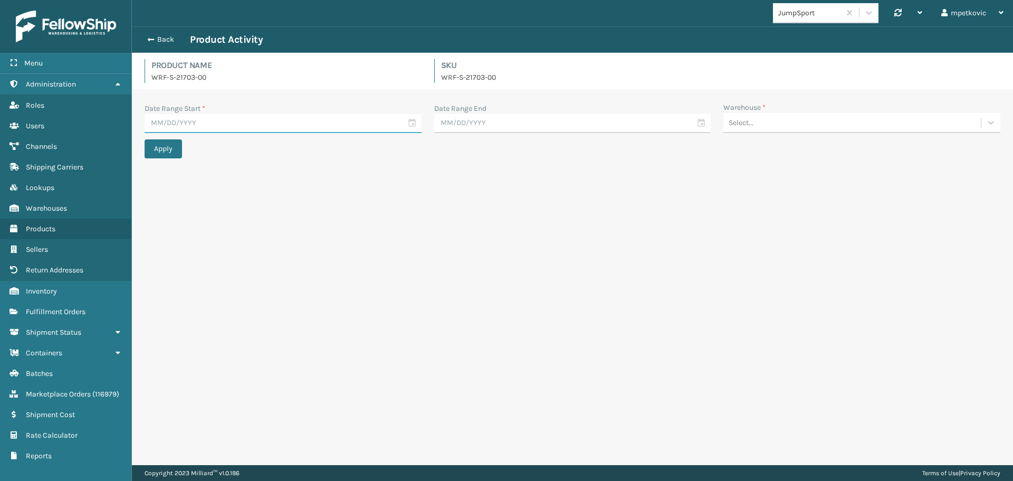
click at [291, 121] on input "text" at bounding box center [283, 123] width 277 height 19
click at [215, 235] on div "20" at bounding box center [212, 237] width 17 height 16
type input "[DATE]"
click at [806, 130] on div "Select..." at bounding box center [853, 122] width 258 height 17
click at [781, 146] on div "Fellowship - West" at bounding box center [862, 149] width 277 height 20
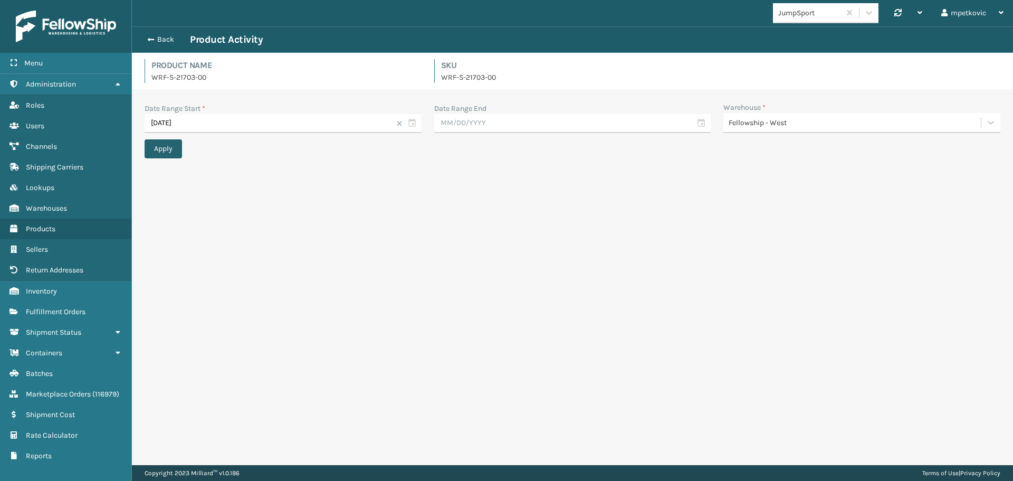
click at [172, 154] on button "Apply" at bounding box center [163, 148] width 37 height 19
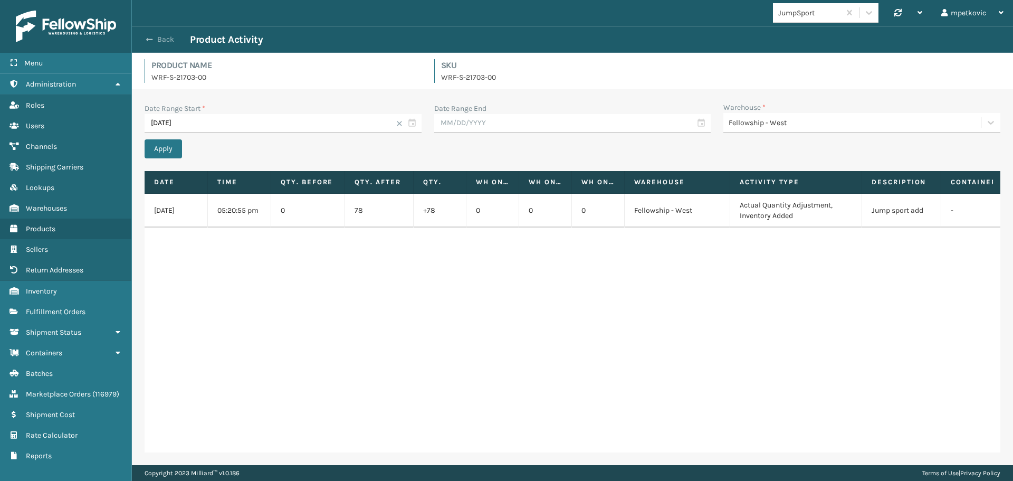
click at [144, 39] on button "Back" at bounding box center [165, 40] width 49 height 10
click at [160, 39] on button "Back" at bounding box center [165, 40] width 49 height 10
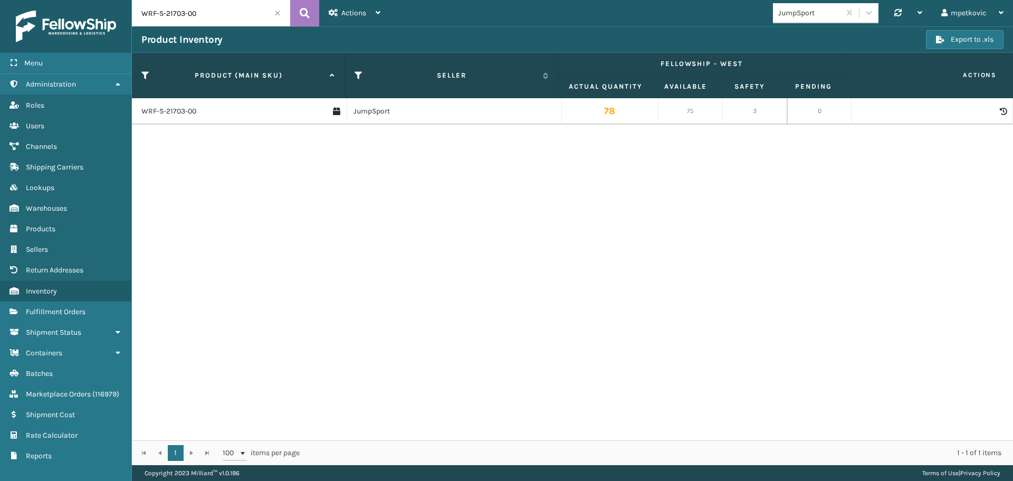
click at [183, 10] on input "WRF-S-21703-00" at bounding box center [211, 13] width 158 height 26
paste input "RBJ-S-21946-02"
type input "RBJ-S-21946-02"
click at [307, 16] on icon at bounding box center [305, 13] width 10 height 16
click at [1000, 111] on icon at bounding box center [1003, 111] width 6 height 7
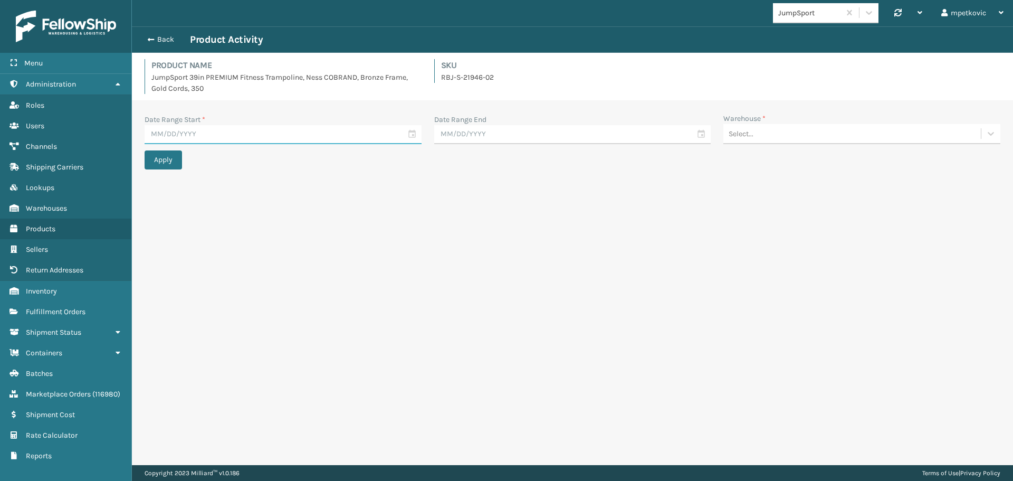
click at [316, 136] on input "text" at bounding box center [283, 134] width 277 height 19
click at [213, 249] on div "20" at bounding box center [212, 248] width 17 height 16
type input "[DATE]"
click at [758, 129] on div "Select..." at bounding box center [853, 133] width 258 height 17
click at [758, 158] on div "Fellowship - West" at bounding box center [862, 160] width 277 height 20
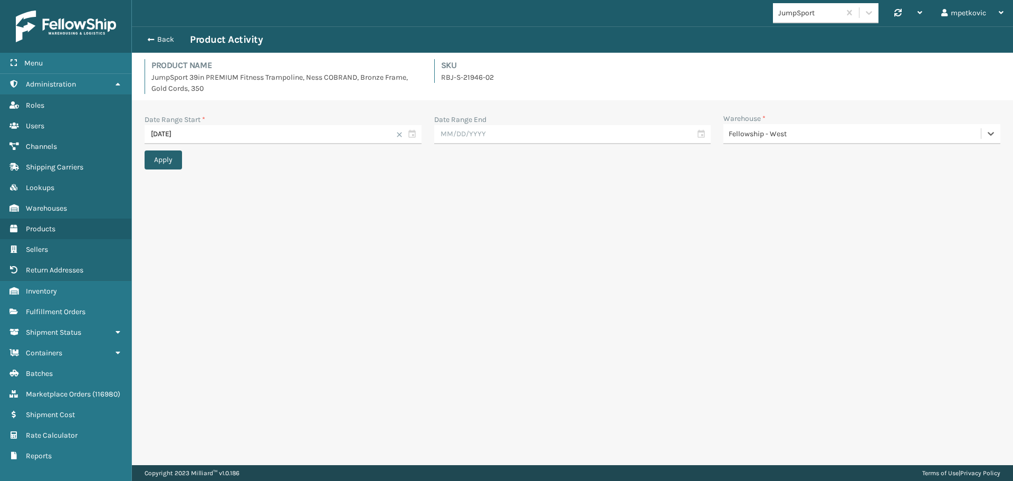
click at [156, 164] on button "Apply" at bounding box center [163, 159] width 37 height 19
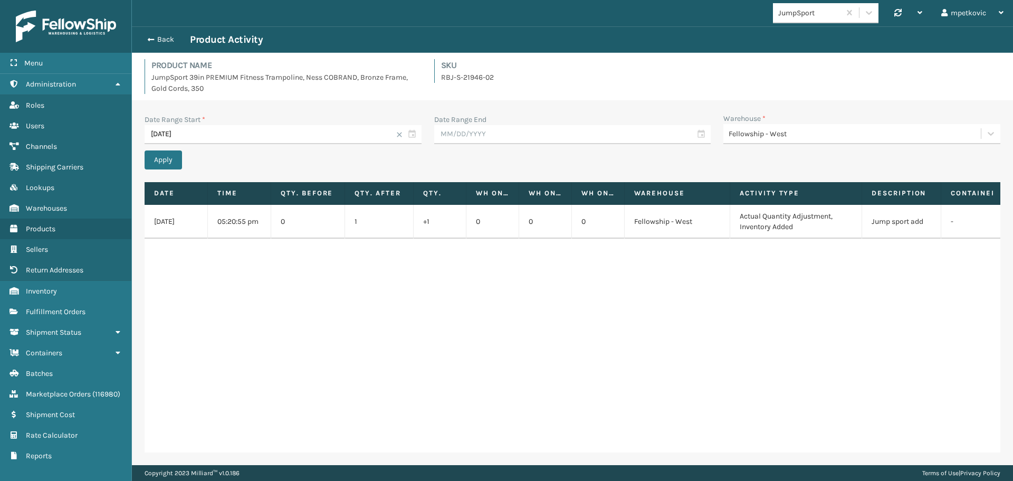
click at [385, 289] on div "[DATE] 05:20:55 pm 0 1 +1 0 0 0 Fellowship - West Actual Quantity Adjustment, I…" at bounding box center [573, 329] width 856 height 248
click at [162, 44] on div "Back Product Activity" at bounding box center [572, 39] width 862 height 13
click at [163, 40] on button "Back" at bounding box center [165, 40] width 49 height 10
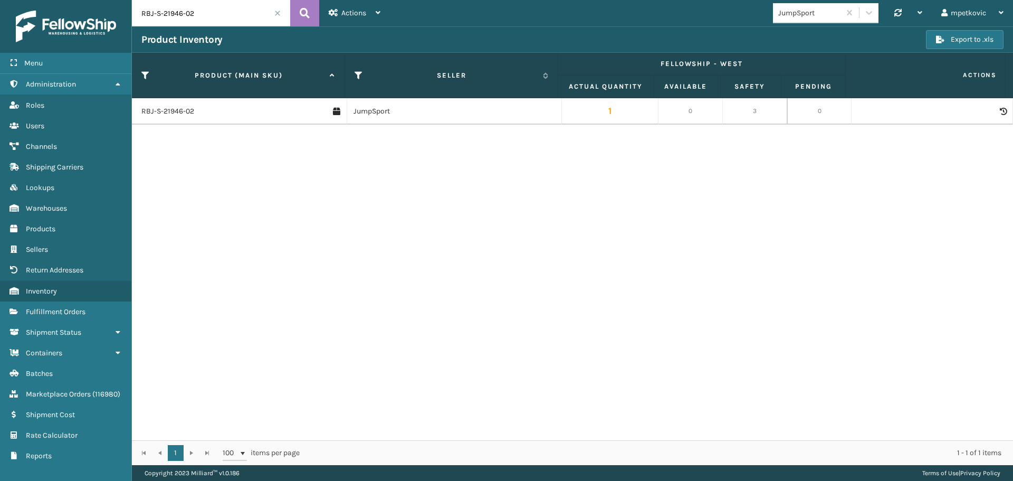
click at [200, 13] on input "RBJ-S-21946-02" at bounding box center [211, 13] width 158 height 26
paste input "MAT-S-10253A"
type input "MAT-S-10253A"
click at [305, 15] on icon at bounding box center [305, 13] width 10 height 16
click at [1000, 110] on icon at bounding box center [1003, 111] width 6 height 7
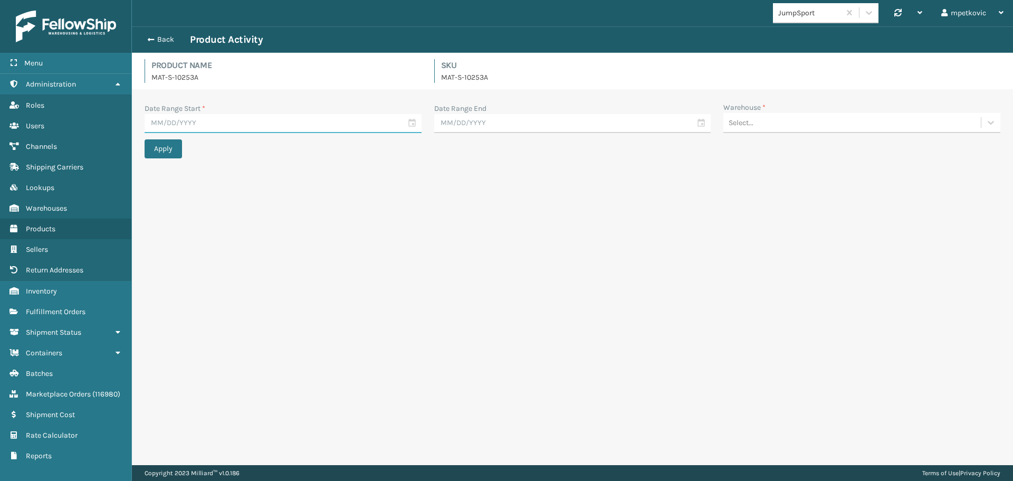
click at [248, 123] on input "text" at bounding box center [283, 123] width 277 height 19
click at [214, 241] on div "20" at bounding box center [212, 237] width 17 height 16
type input "[DATE]"
click at [770, 130] on div "Select..." at bounding box center [853, 122] width 258 height 17
click at [763, 147] on div "Fellowship - West" at bounding box center [862, 149] width 277 height 20
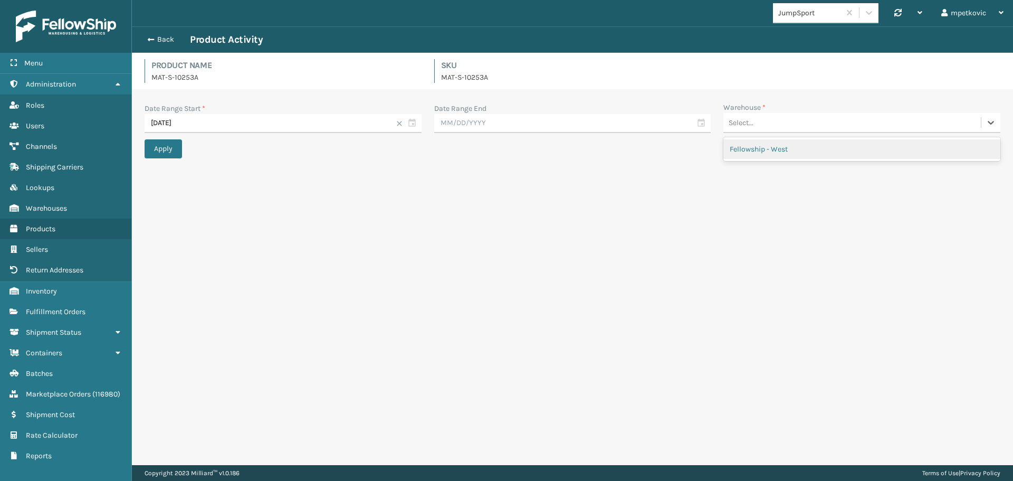
drag, startPoint x: 451, startPoint y: 178, endPoint x: 444, endPoint y: 178, distance: 6.3
click at [448, 178] on div "Date Range Start * [DATE] Date Range End Warehouse * option Fellowship - West f…" at bounding box center [572, 277] width 881 height 376
click at [150, 146] on button "Apply" at bounding box center [163, 148] width 37 height 19
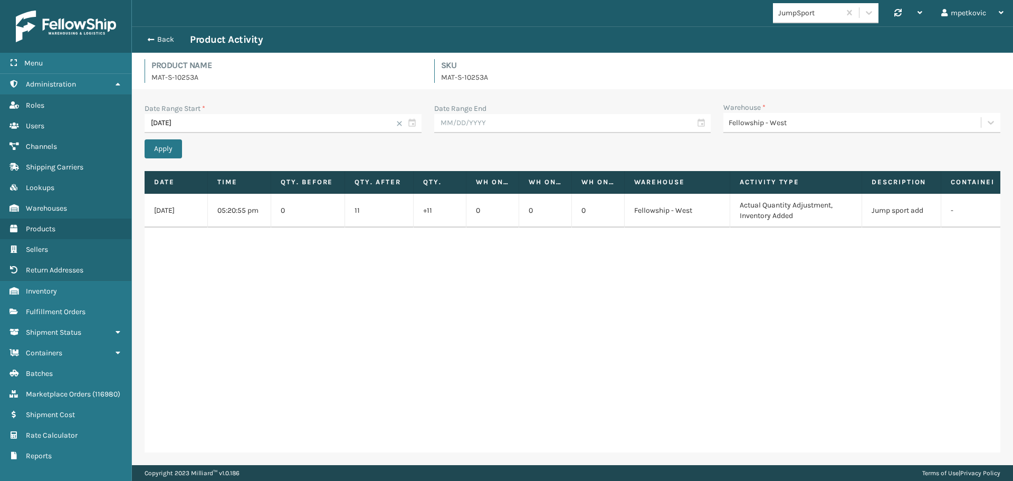
click at [418, 369] on div "[DATE] 05:20:55 pm 0 11 +11 0 0 0 Fellowship - West Actual Quantity Adjustment,…" at bounding box center [573, 323] width 856 height 259
